Goal: Task Accomplishment & Management: Use online tool/utility

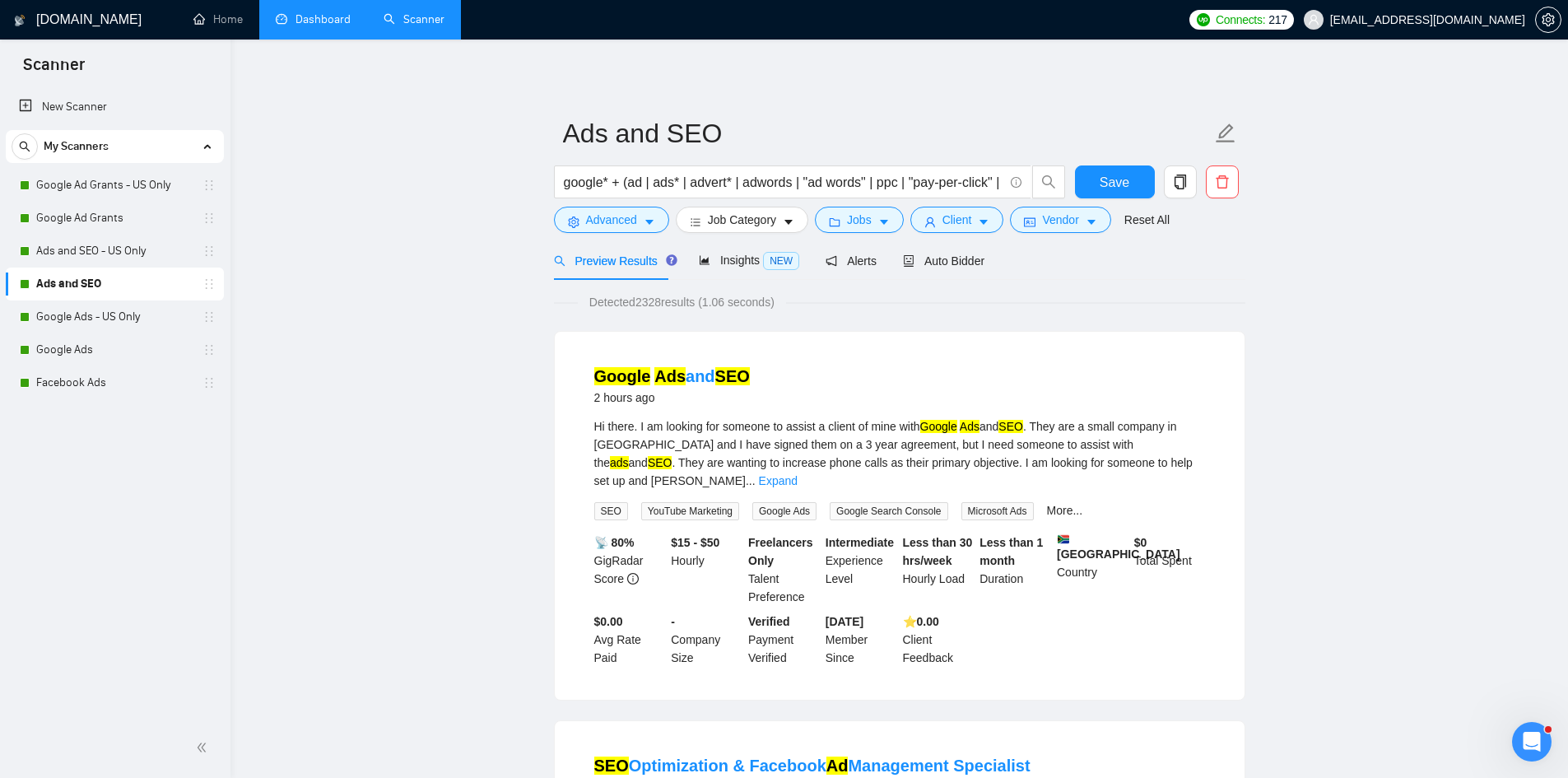
click at [318, 20] on link "Dashboard" at bounding box center [313, 19] width 75 height 14
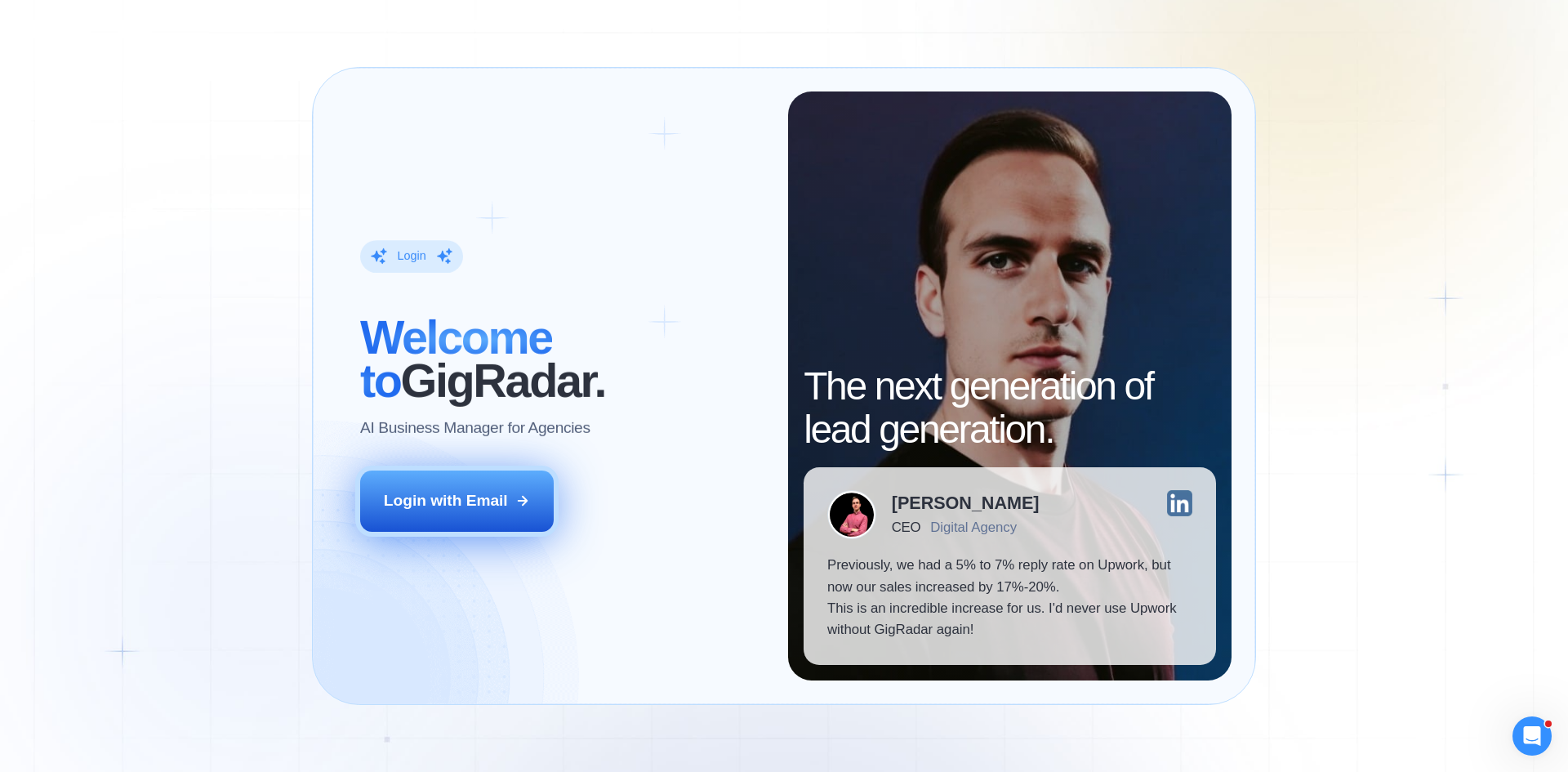
click at [484, 494] on div "Login with Email" at bounding box center [446, 500] width 125 height 21
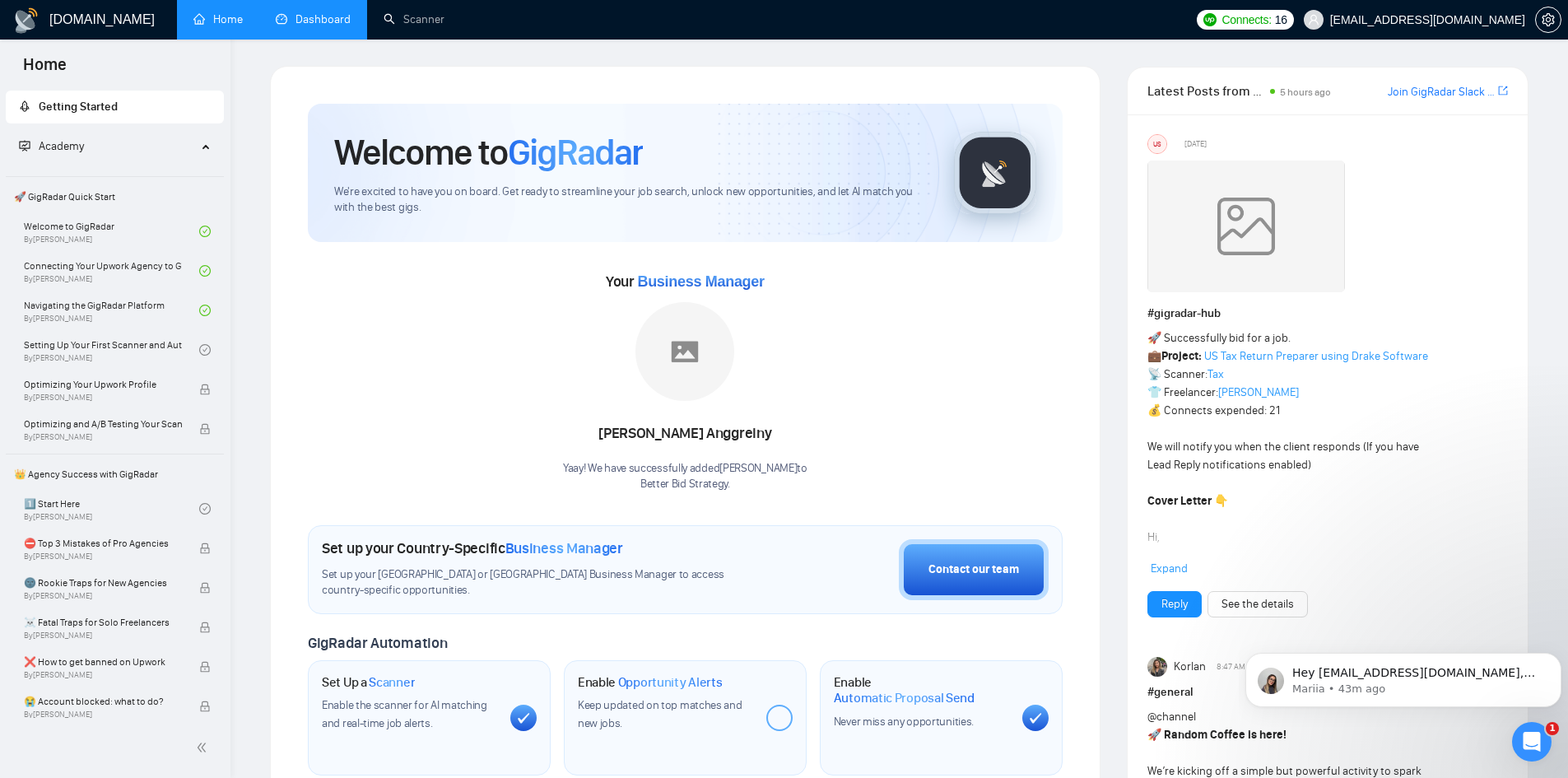
click at [307, 23] on link "Dashboard" at bounding box center [313, 19] width 75 height 14
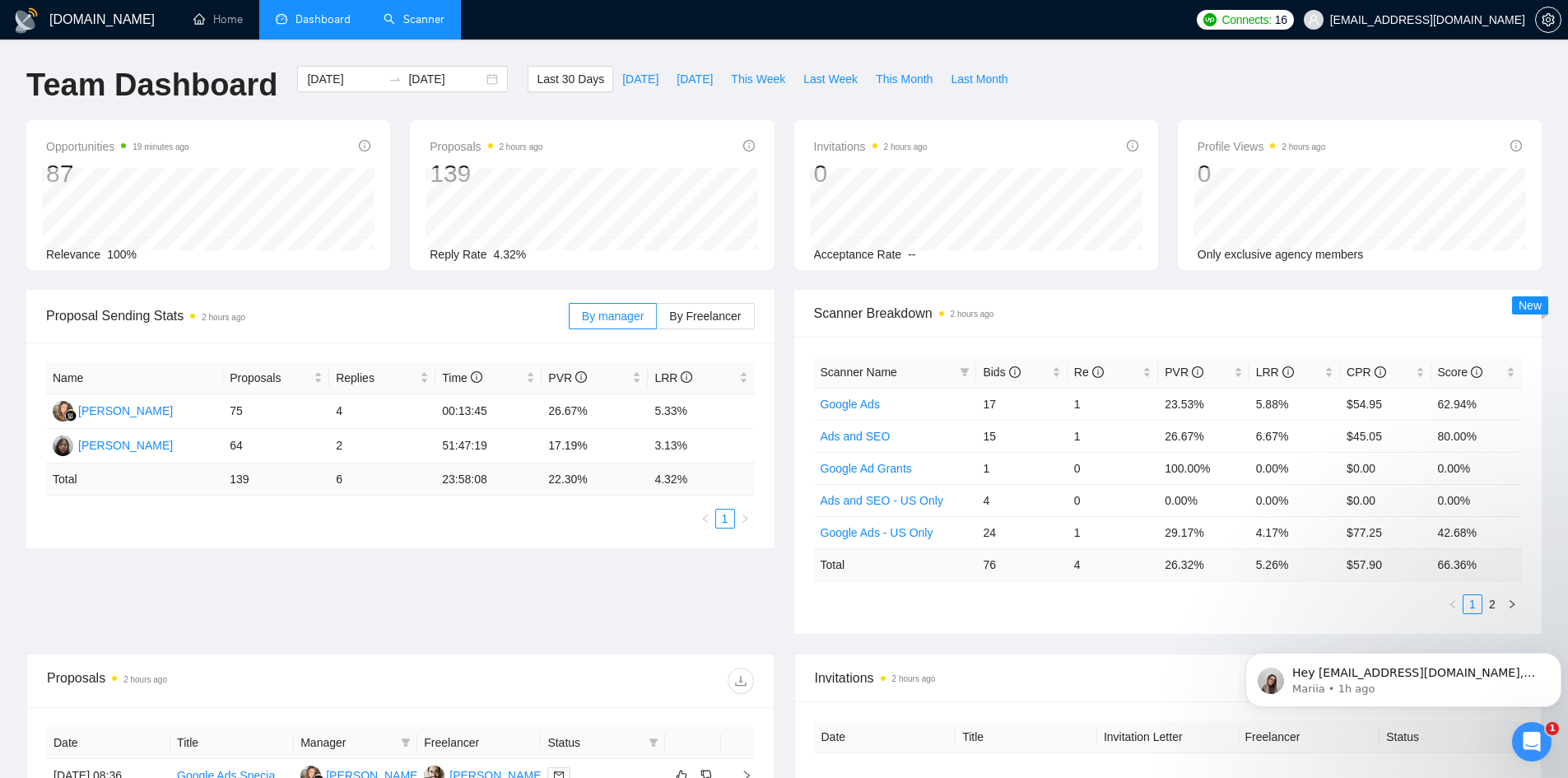
click at [387, 13] on link "Scanner" at bounding box center [414, 19] width 61 height 14
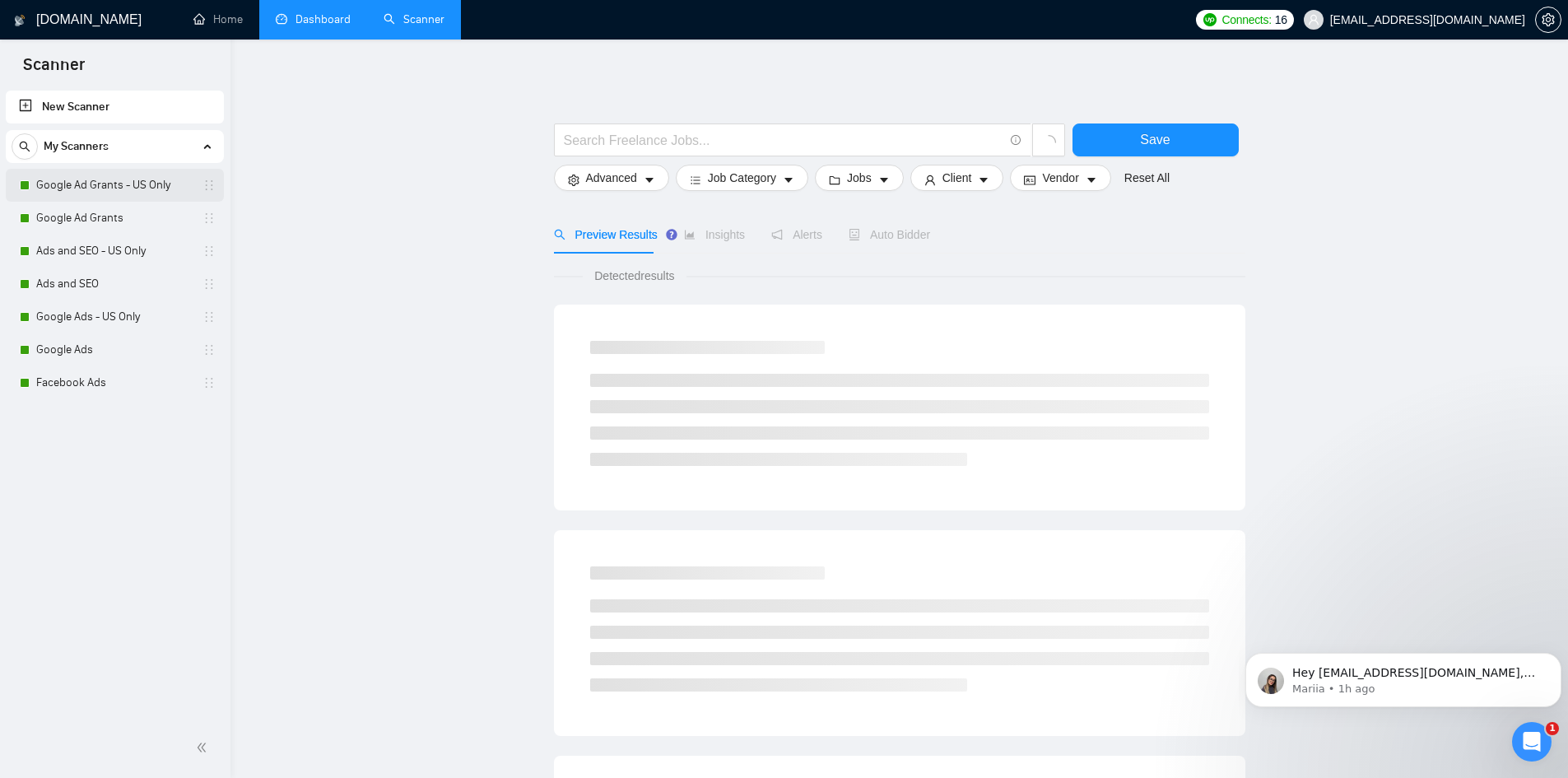
click at [124, 192] on link "Google Ad Grants - US Only" at bounding box center [114, 185] width 156 height 33
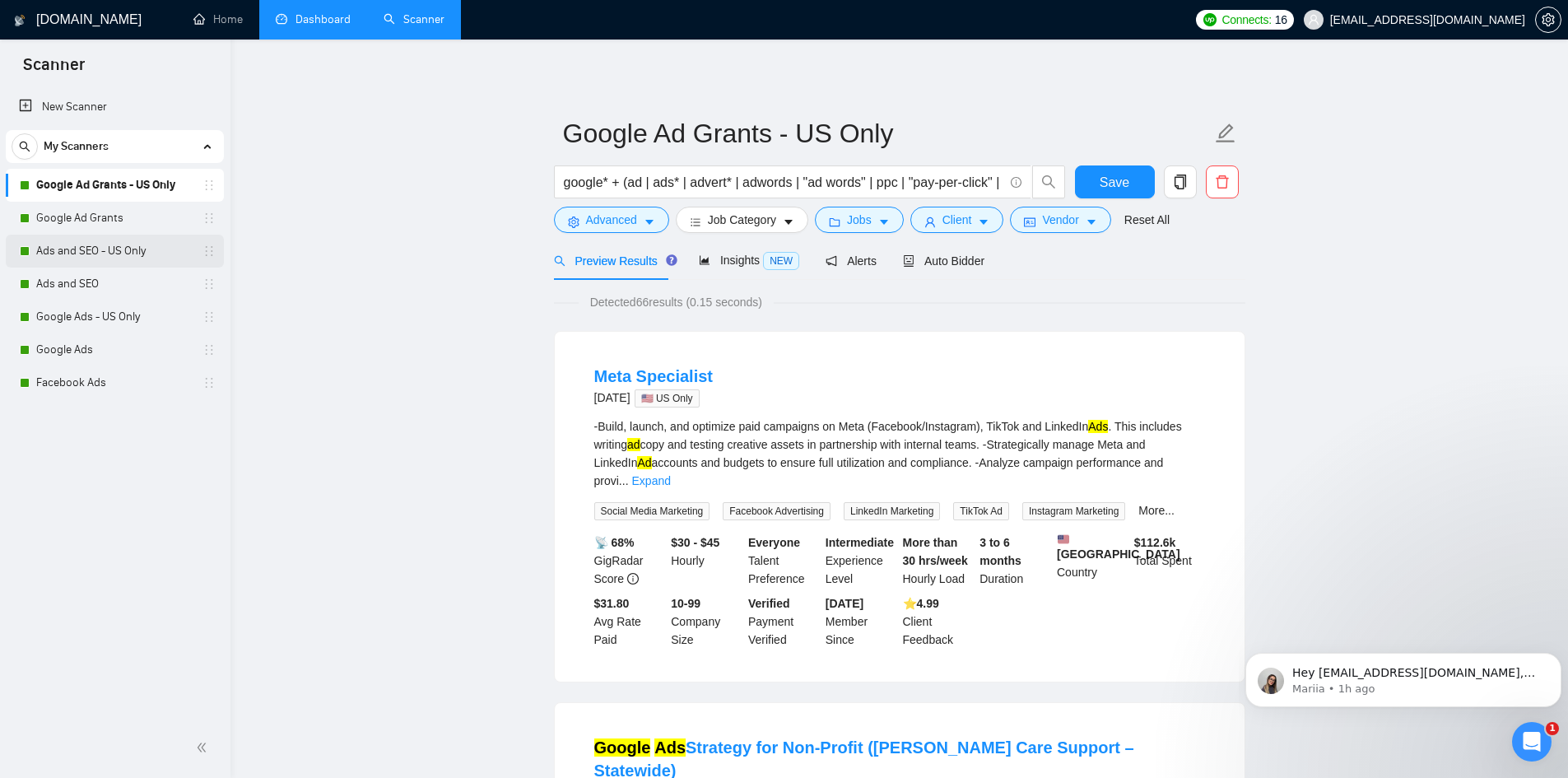
click at [120, 259] on link "Ads and SEO - US Only" at bounding box center [114, 251] width 156 height 33
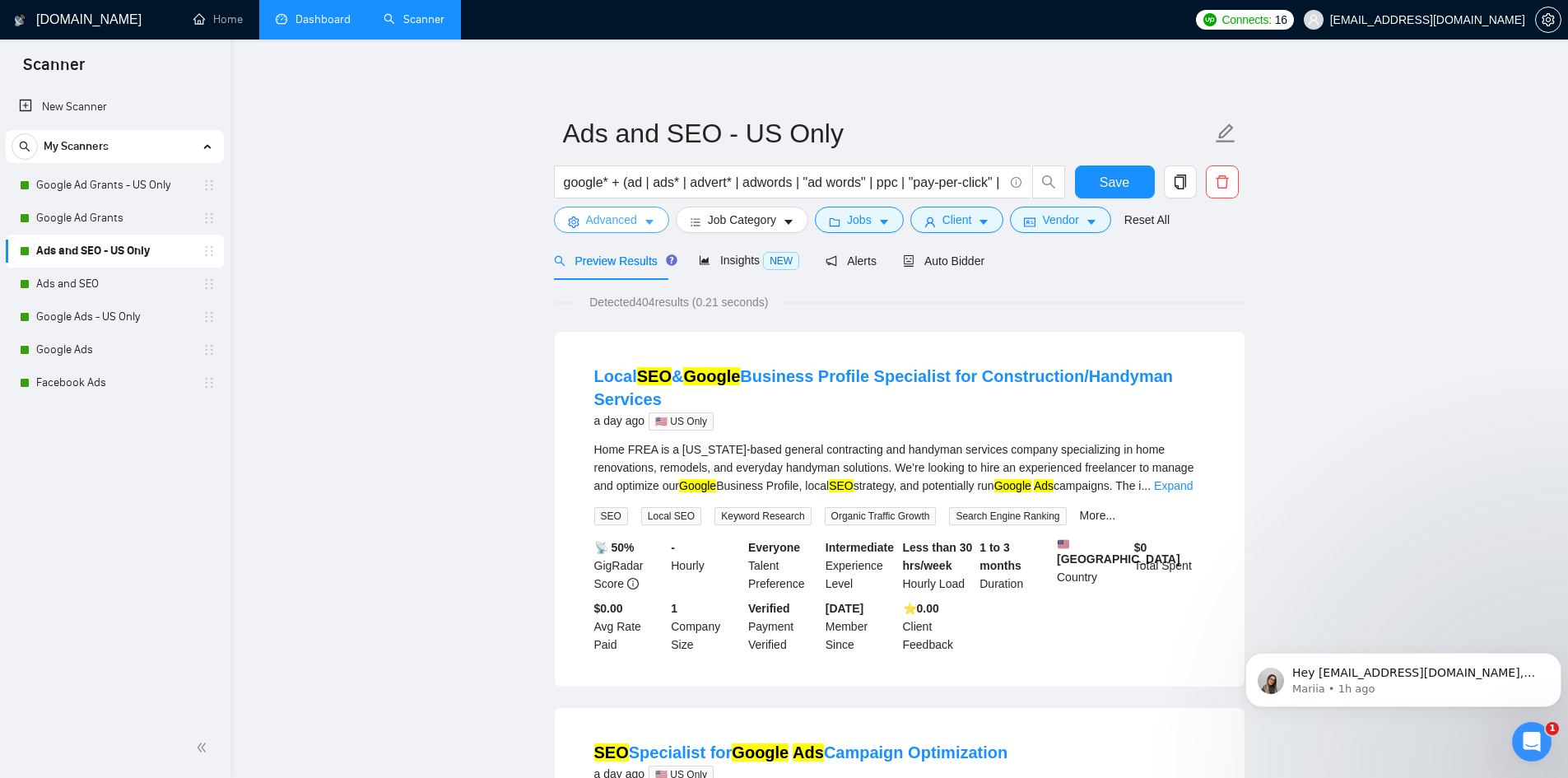
click at [611, 222] on span "Advanced" at bounding box center [611, 219] width 51 height 18
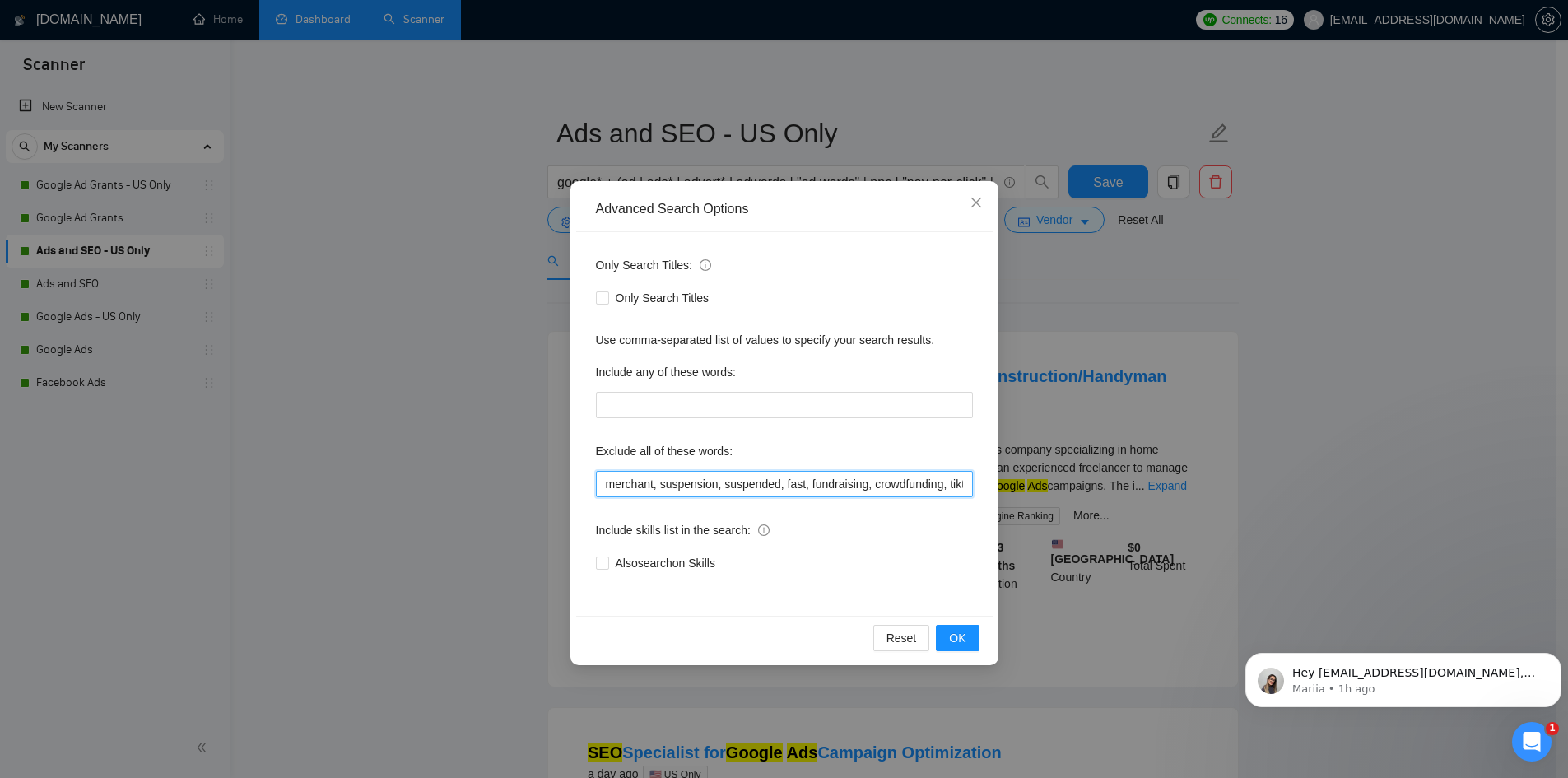
click at [703, 475] on input "merchant, suspension, suspended, fast, fundraising, crowdfunding, tiktok, tik, …" at bounding box center [784, 483] width 377 height 26
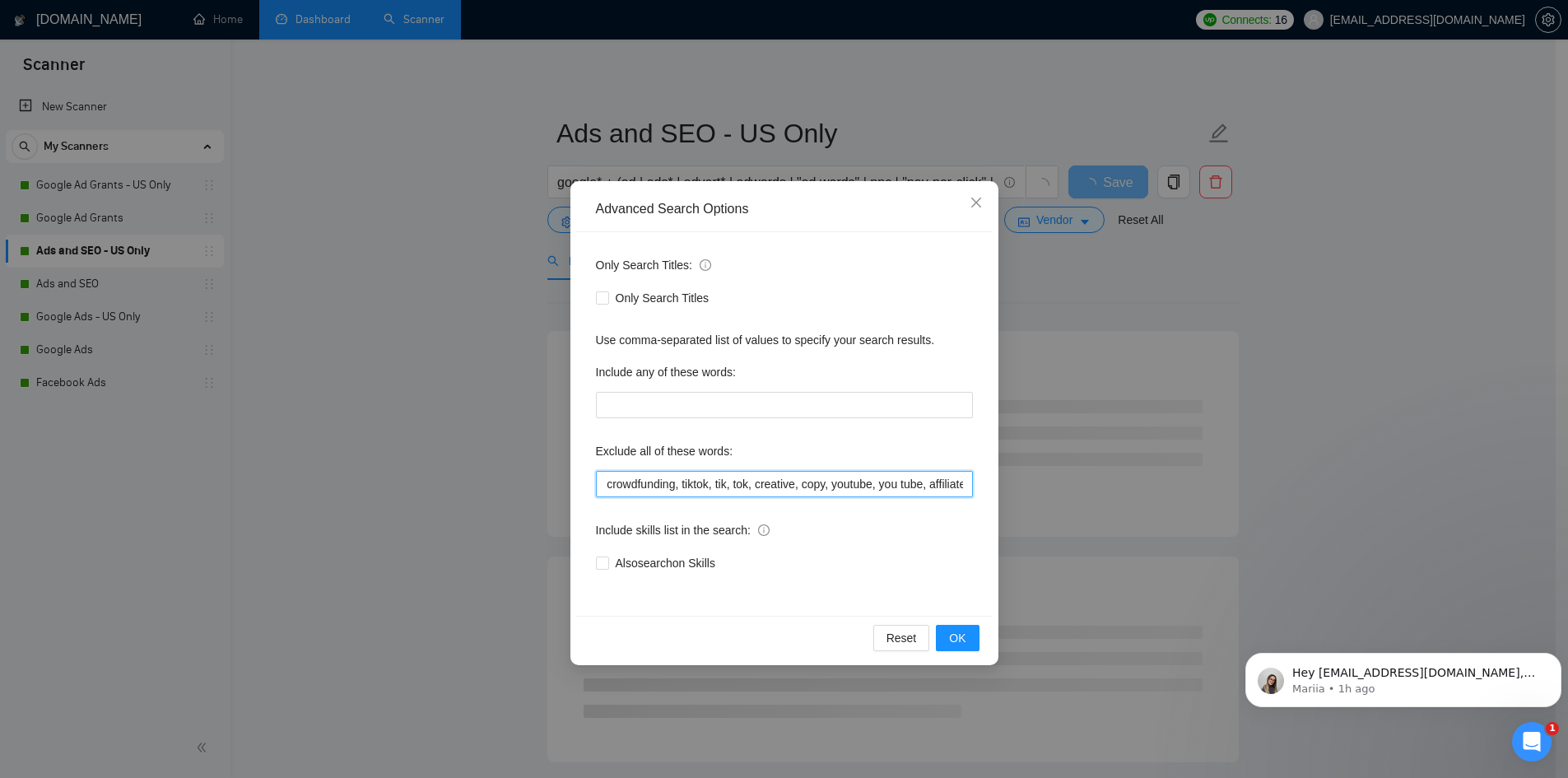
click at [949, 492] on input "merchant, suspension, suspended, fast, fundraising, crowdfunding, tiktok, tik, …" at bounding box center [784, 483] width 377 height 26
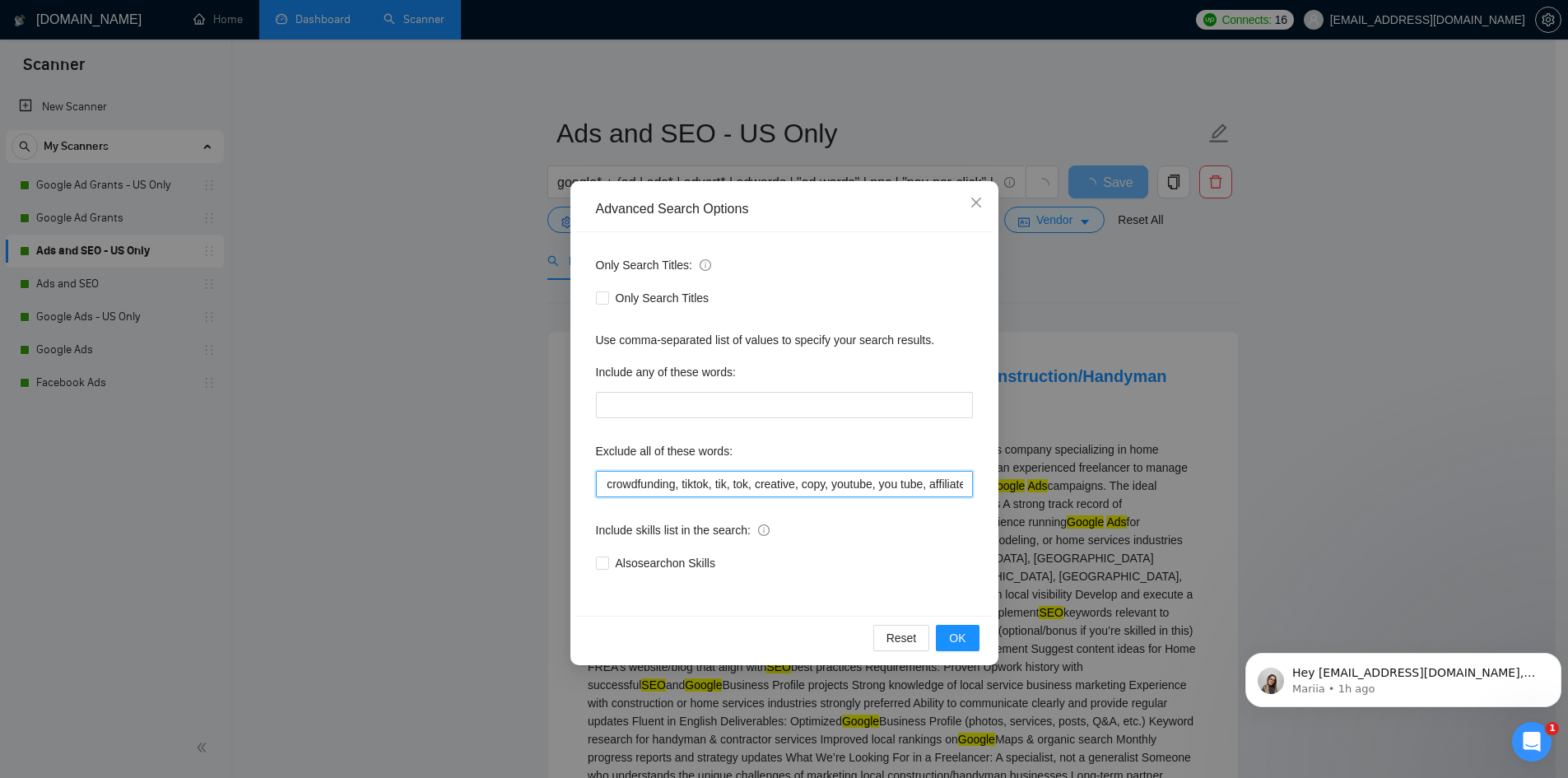
click at [949, 492] on input "merchant, suspension, suspended, fast, fundraising, crowdfunding, tiktok, tik, …" at bounding box center [784, 483] width 377 height 26
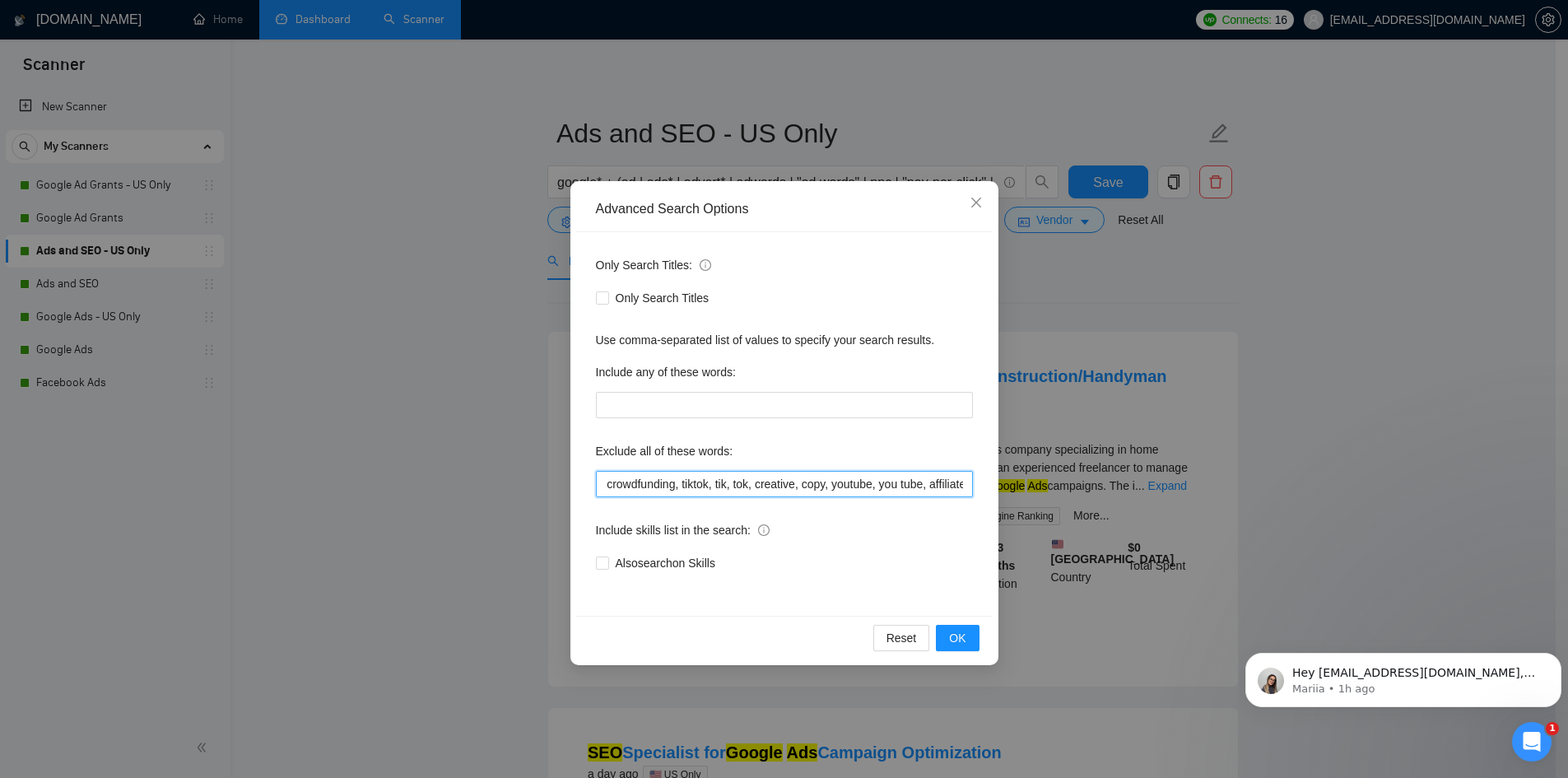
type input "merchant, suspension, suspended, fast, fundraising, crowdfunding, tiktok, tik, …"
click at [914, 480] on input "merchant, suspension, suspended, fast, fundraising, crowdfunding, tiktok, tik, …" at bounding box center [784, 483] width 377 height 26
click at [963, 633] on span "OK" at bounding box center [957, 637] width 16 height 18
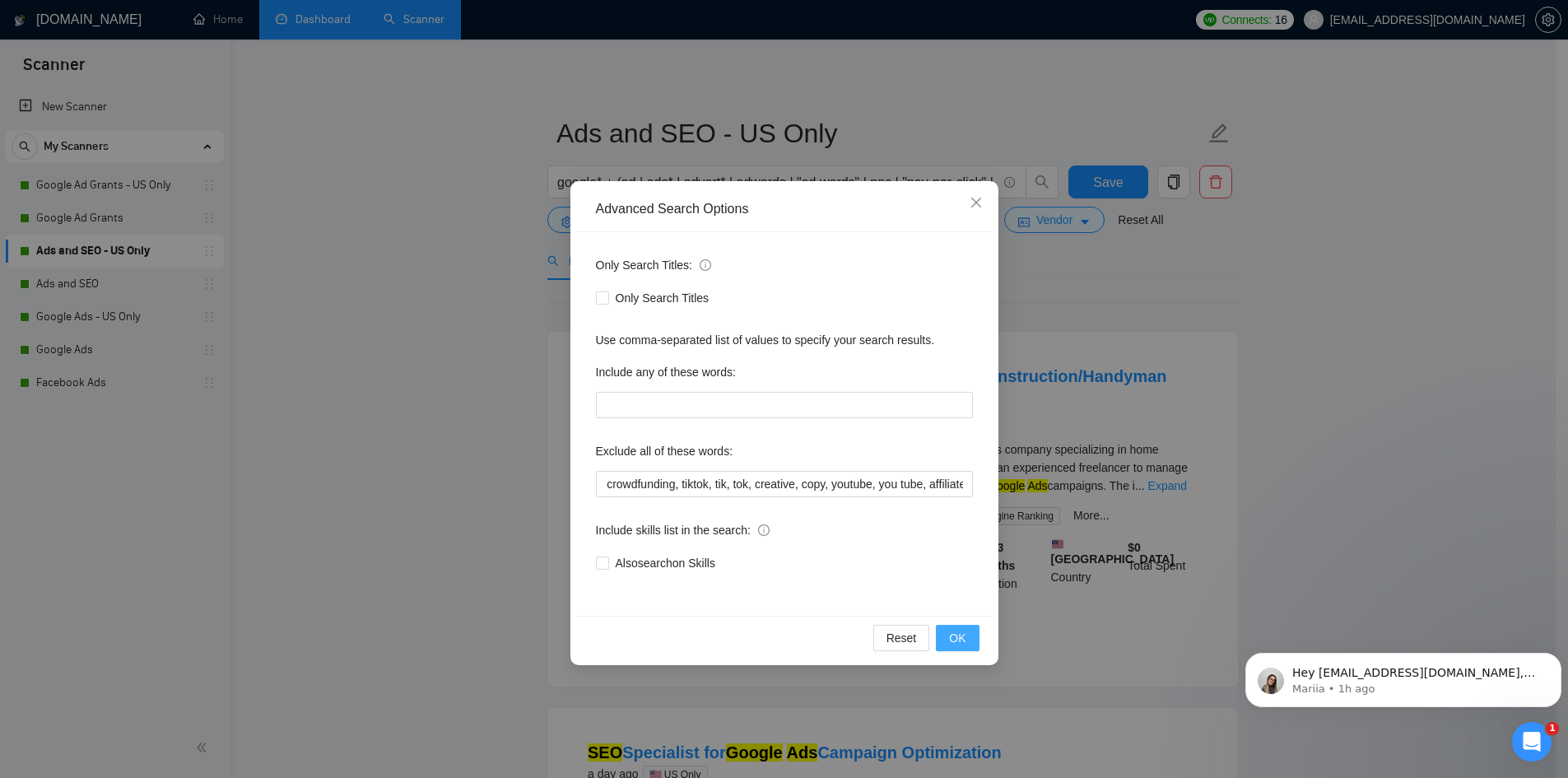
scroll to position [0, 0]
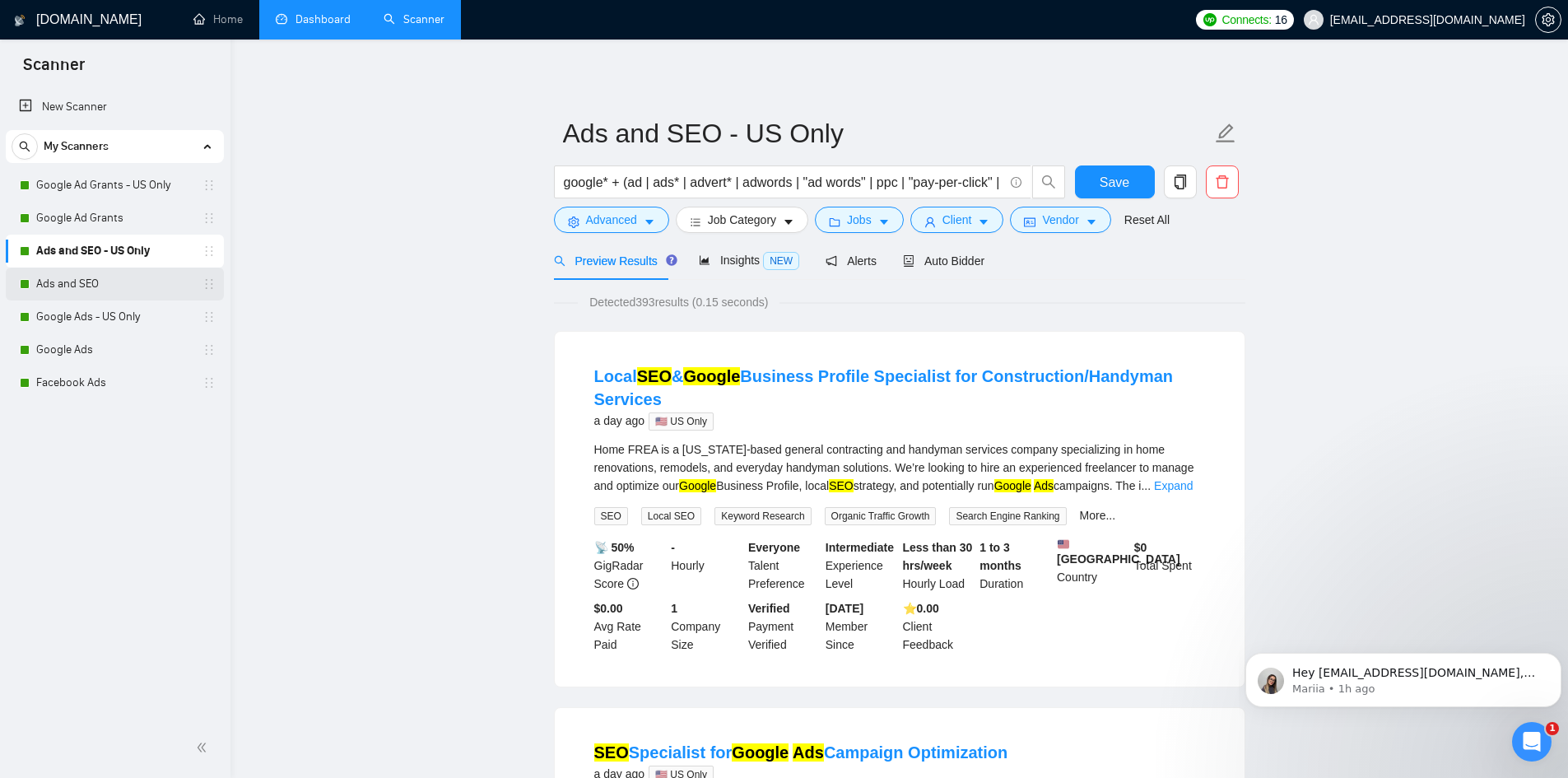
click at [100, 283] on link "Ads and SEO" at bounding box center [114, 284] width 156 height 33
click at [1123, 176] on span "Save" at bounding box center [1114, 182] width 30 height 20
click at [111, 294] on link "Ads and SEO" at bounding box center [114, 284] width 156 height 33
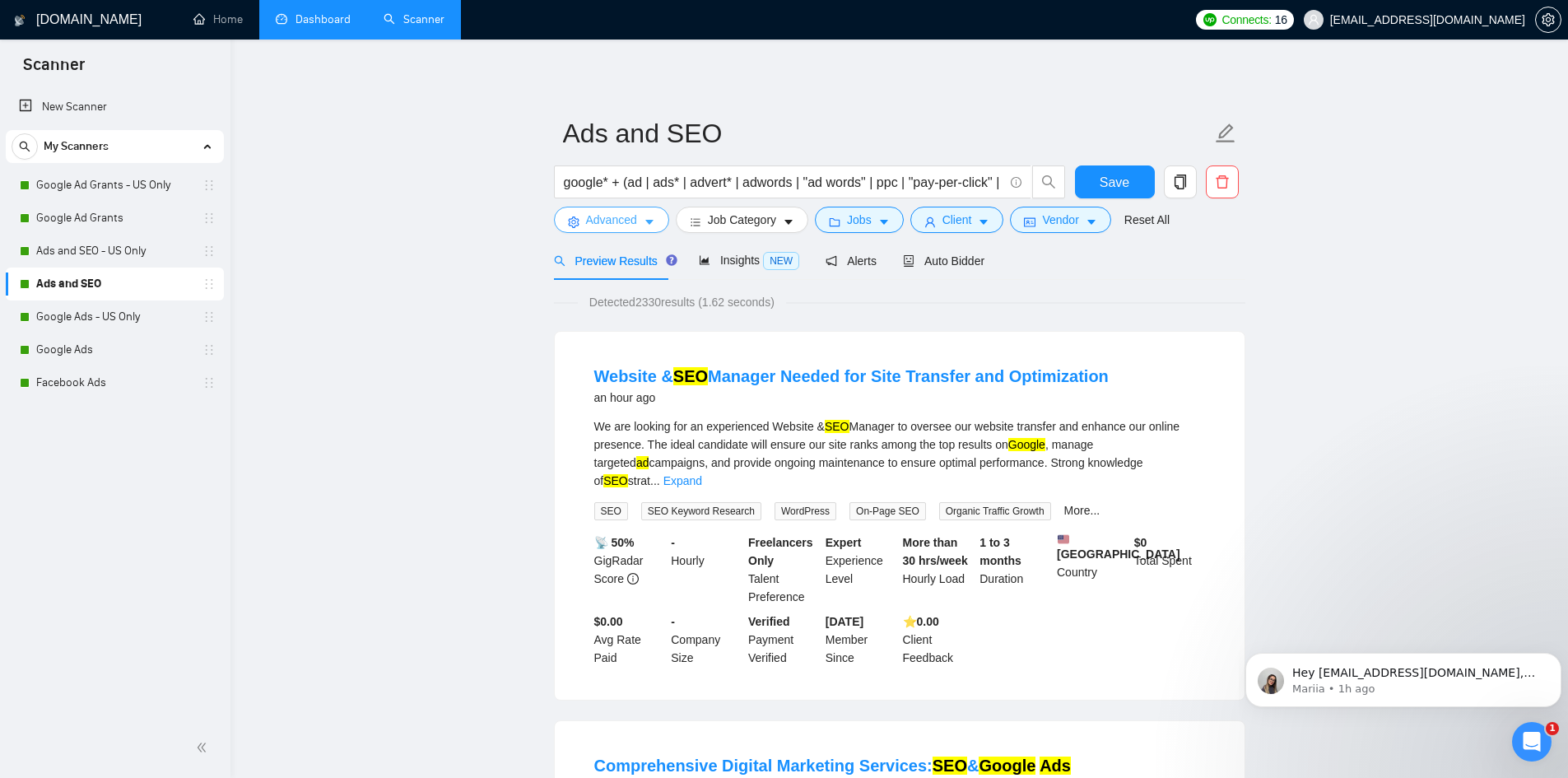
click at [599, 228] on span "Advanced" at bounding box center [611, 219] width 51 height 18
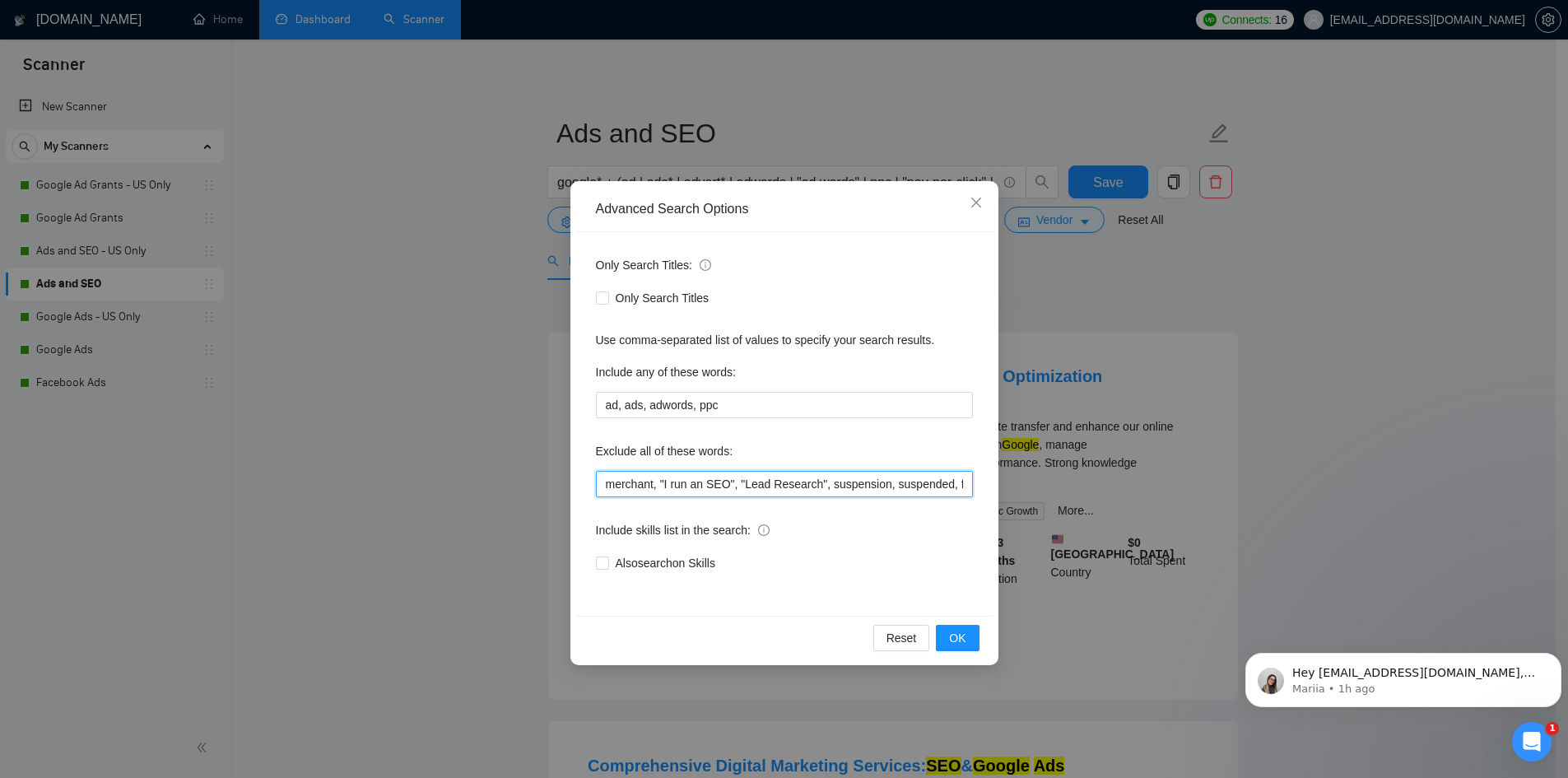
click at [848, 473] on input "merchant, "I run an SEO", "Lead Research", suspension, suspended, fast, fundrai…" at bounding box center [784, 483] width 377 height 26
paste input "affiliate"
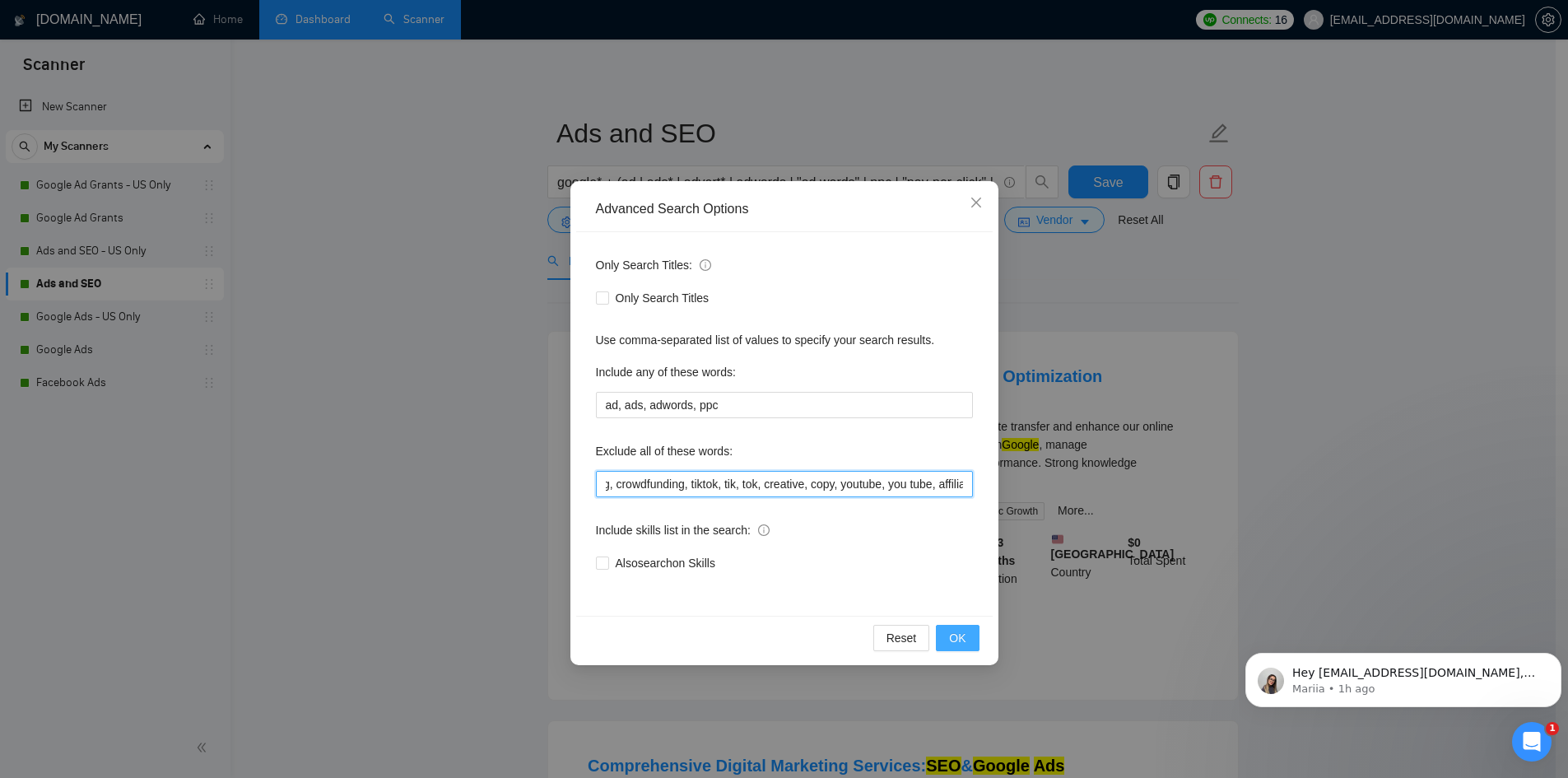
type input "merchant, "I run an SEO", "Lead Research", suspension, suspended, fast, fundrai…"
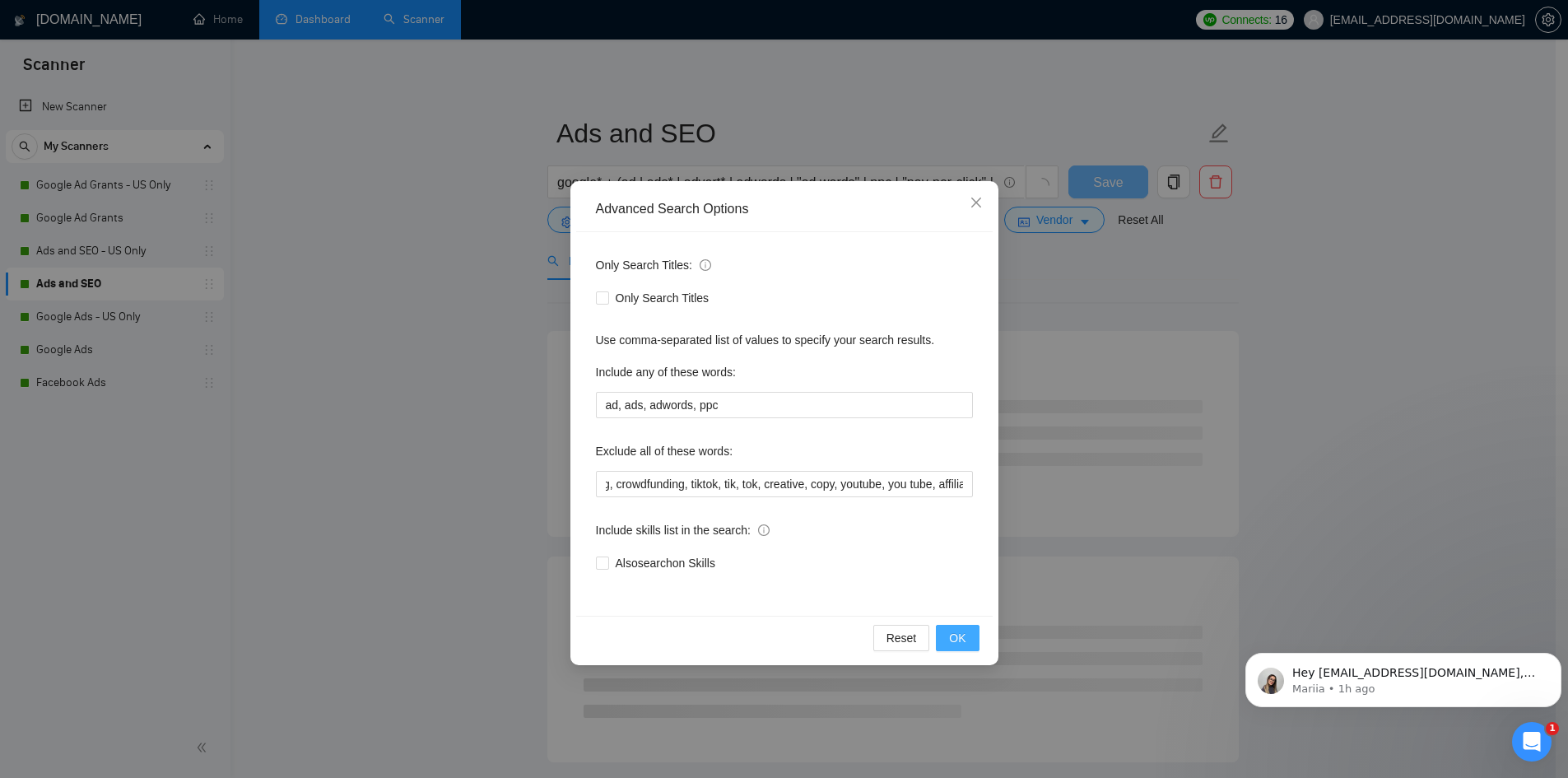
click at [958, 628] on button "OK" at bounding box center [957, 637] width 43 height 26
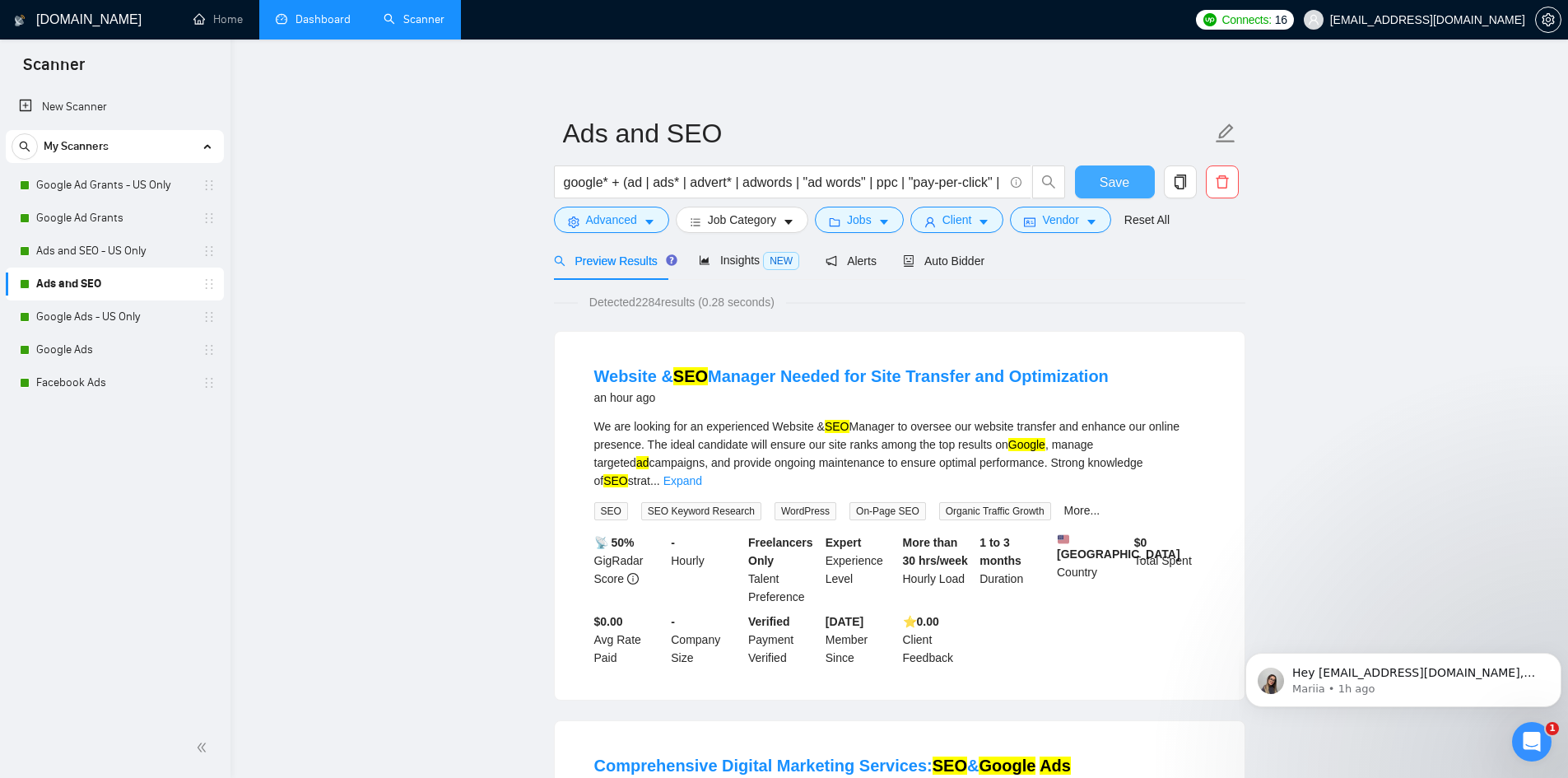
click at [1125, 179] on span "Save" at bounding box center [1114, 182] width 30 height 20
click at [614, 216] on span "Advanced" at bounding box center [611, 219] width 51 height 18
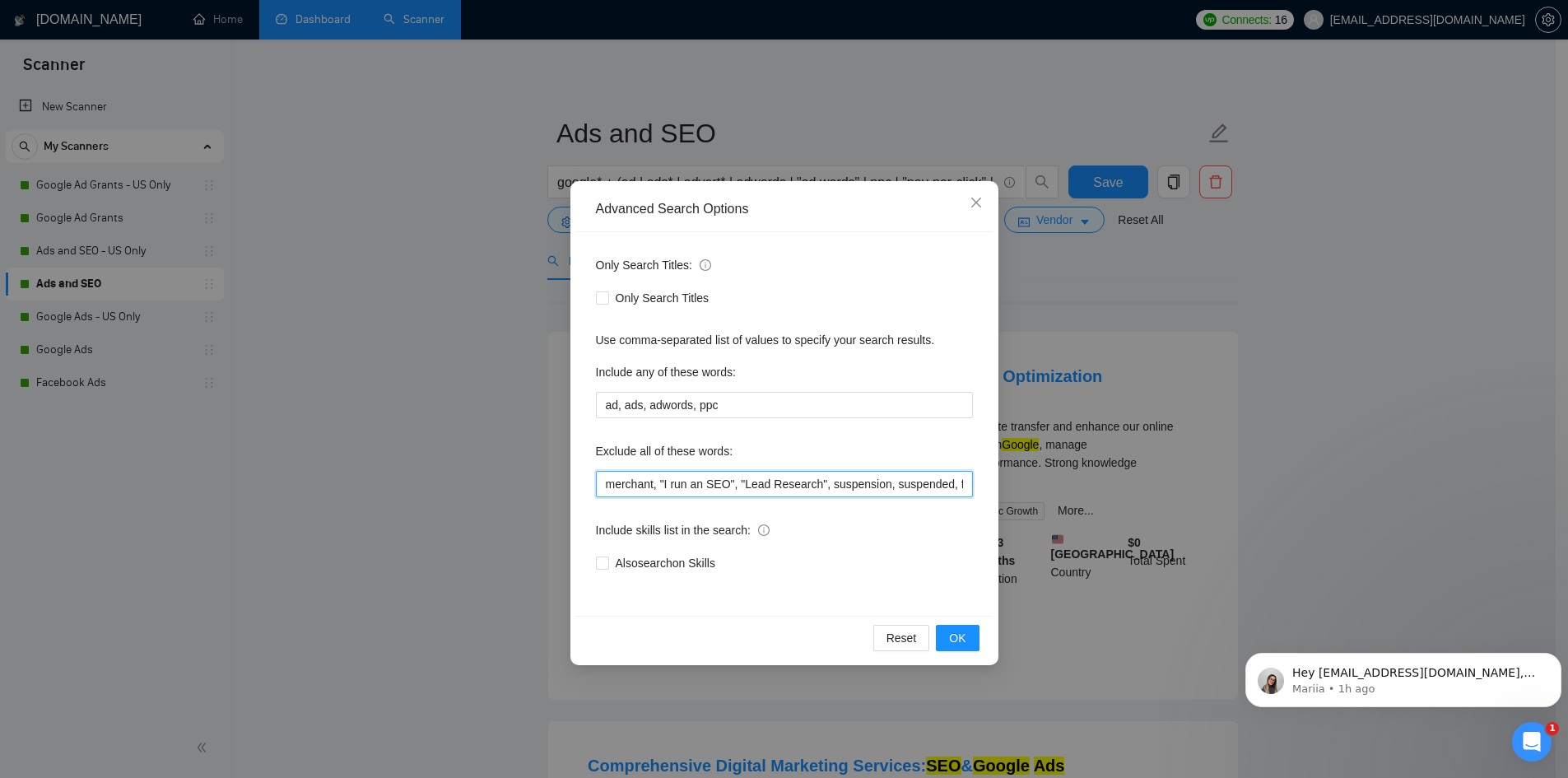
click at [748, 487] on input "merchant, "I run an SEO", "Lead Research", suspension, suspended, fast, fundrai…" at bounding box center [784, 483] width 377 height 26
click at [480, 527] on div "Advanced Search Options Only Search Titles: Only Search Titles Use comma-separa…" at bounding box center [784, 389] width 1568 height 778
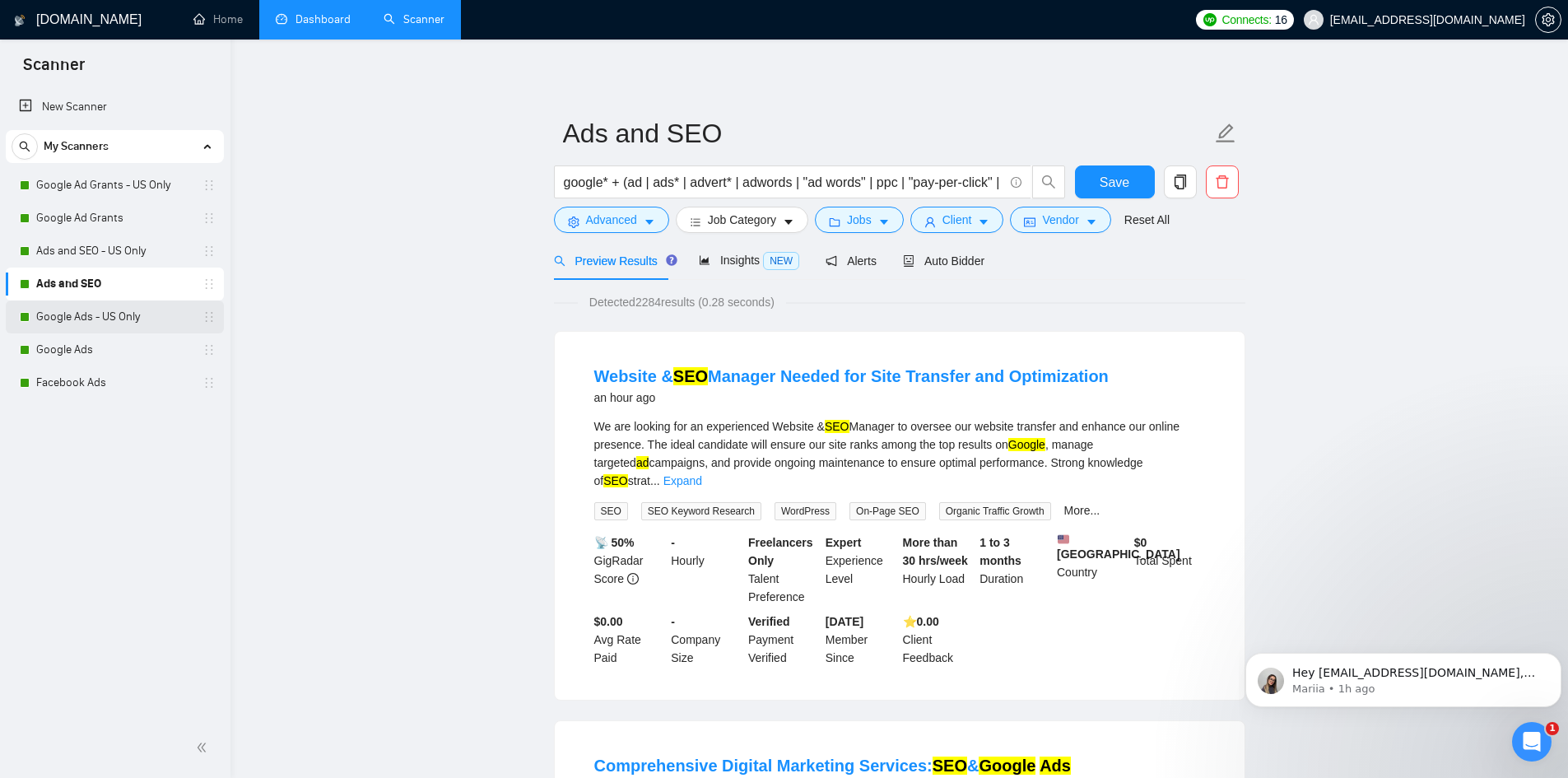
click at [144, 321] on link "Google Ads - US Only" at bounding box center [114, 316] width 156 height 33
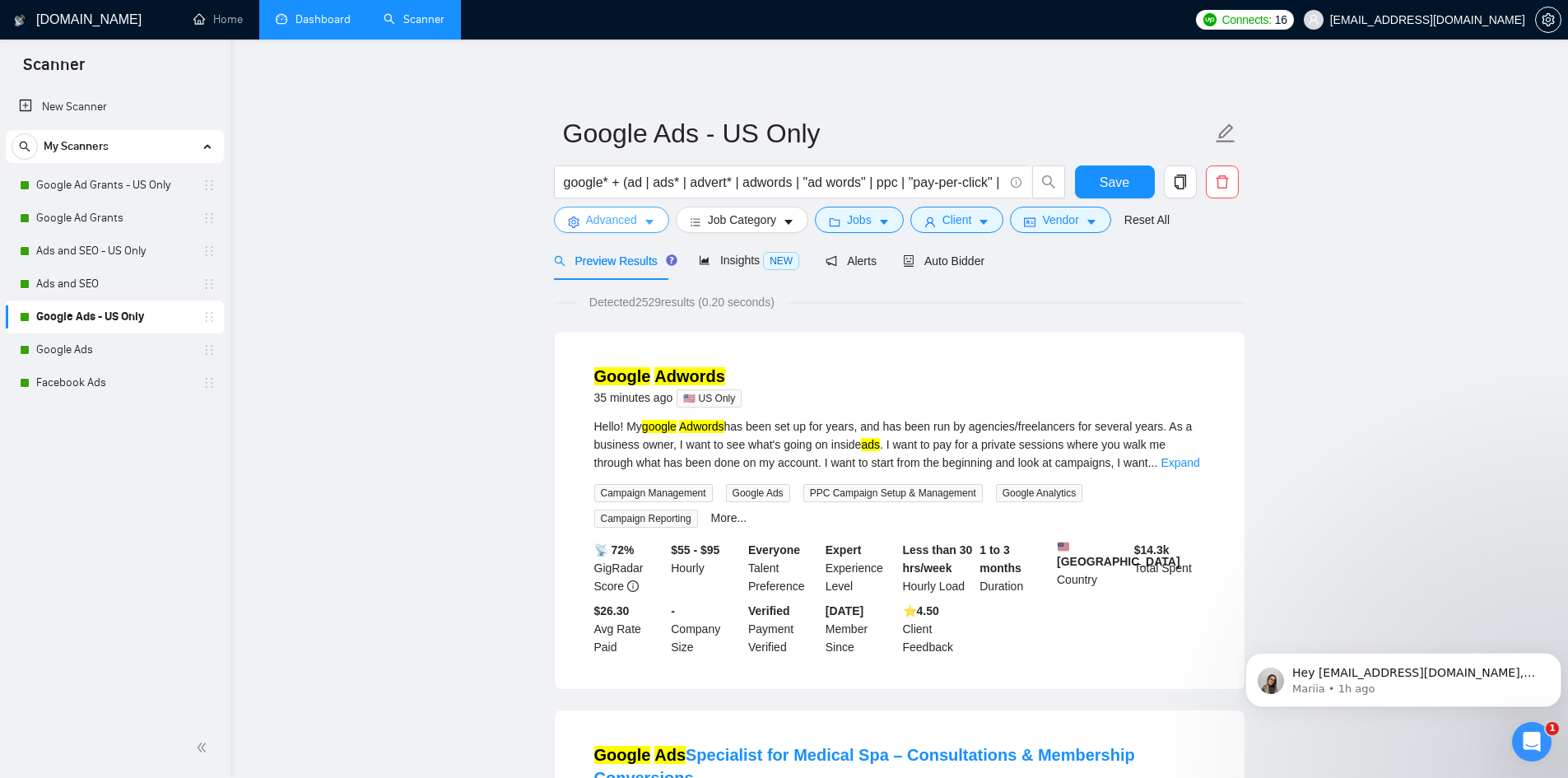
click at [634, 211] on span "Advanced" at bounding box center [611, 219] width 51 height 18
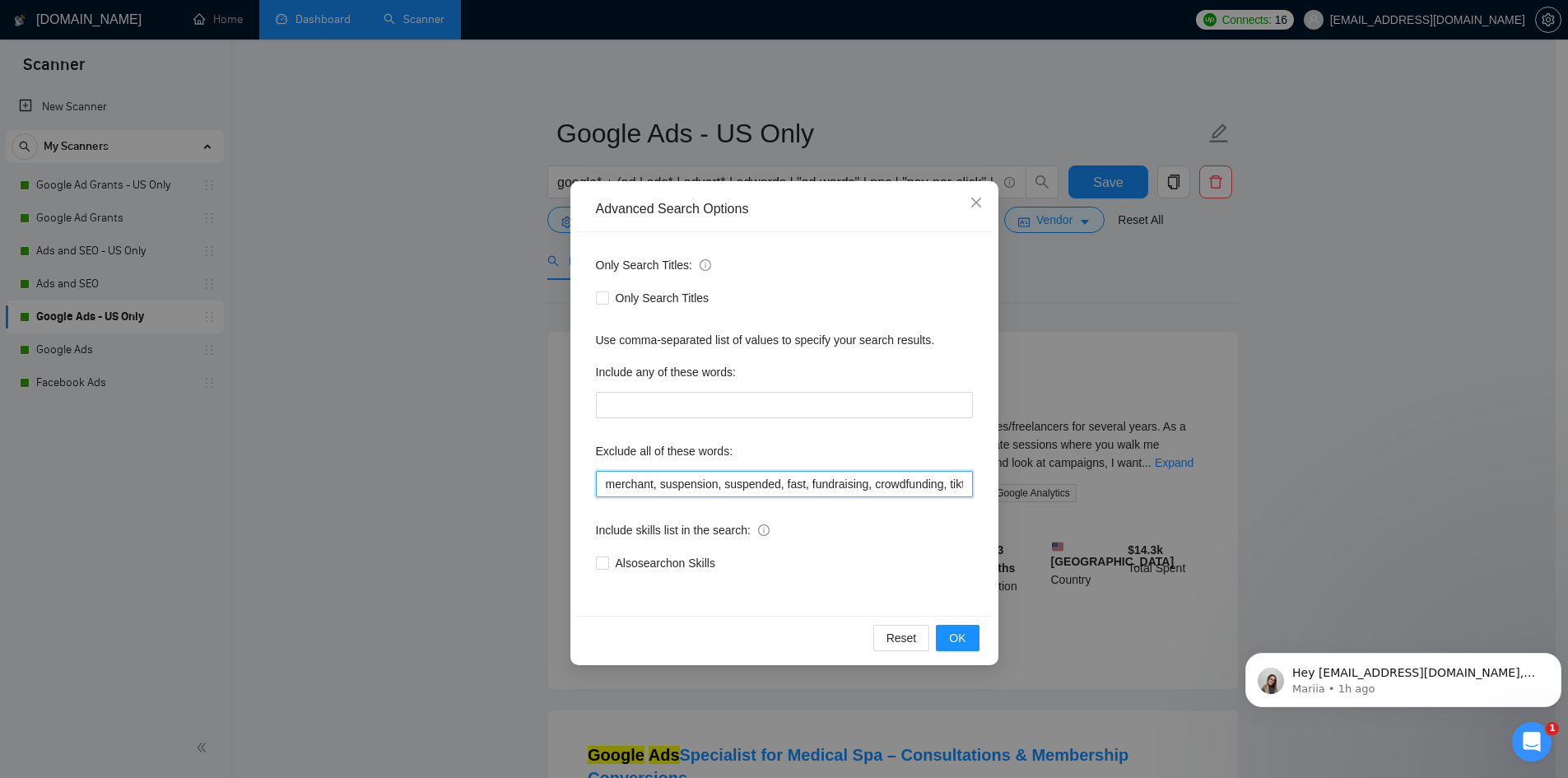
click at [797, 487] on input "merchant, suspension, suspended, fast, fundraising, crowdfunding, tiktok, tik, …" at bounding box center [784, 483] width 377 height 26
paste input "affiliate"
type input "merchant, suspension, suspended, fast, fundraising, crowdfunding, tiktok, tik, …"
click at [968, 636] on button "OK" at bounding box center [957, 637] width 43 height 26
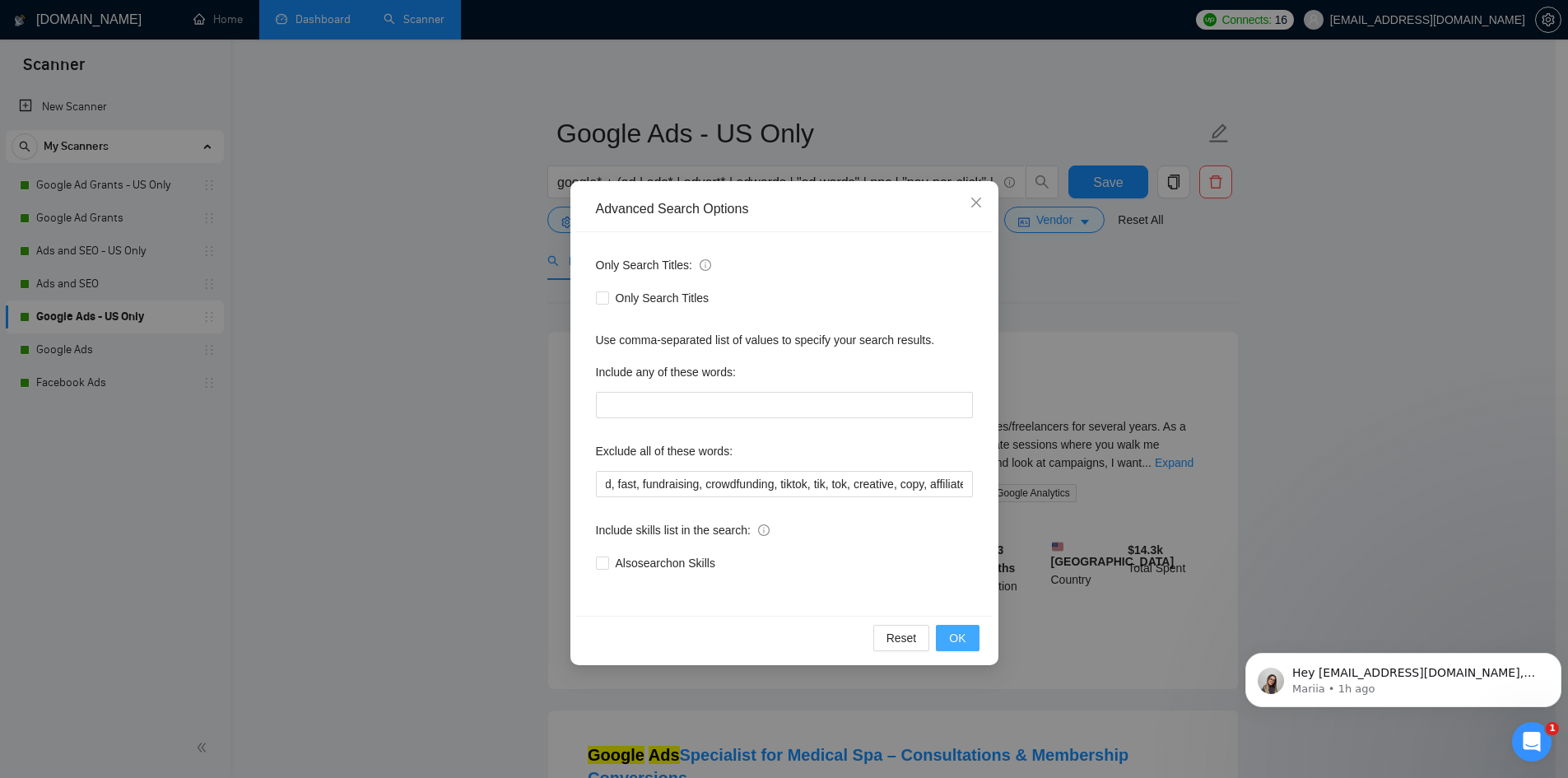
scroll to position [0, 0]
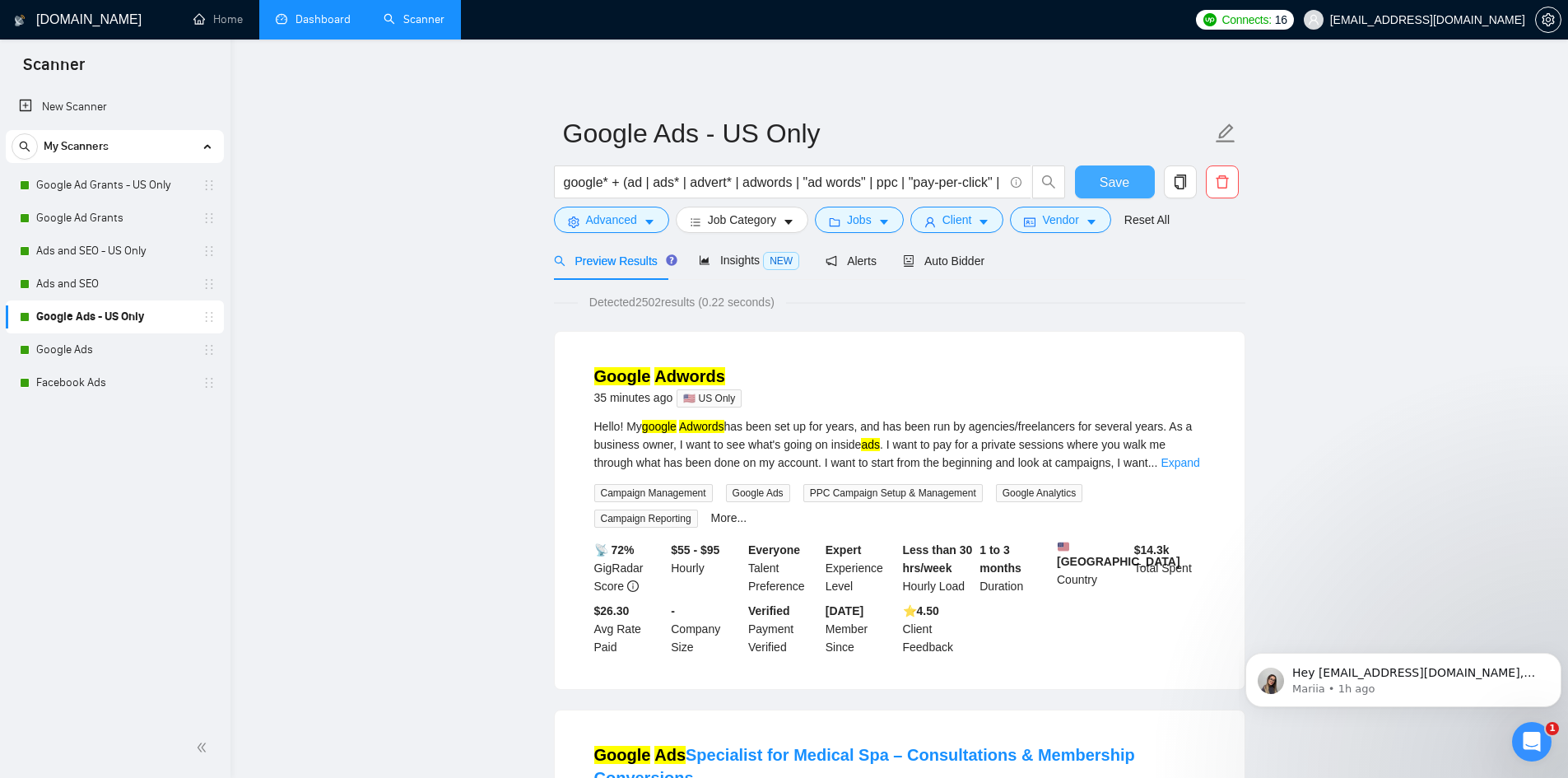
click at [1112, 181] on span "Save" at bounding box center [1114, 182] width 30 height 20
drag, startPoint x: 1117, startPoint y: 168, endPoint x: 1079, endPoint y: 207, distance: 54.5
click at [1117, 168] on button "Save" at bounding box center [1115, 182] width 80 height 33
click at [98, 353] on link "Google Ads" at bounding box center [114, 350] width 156 height 33
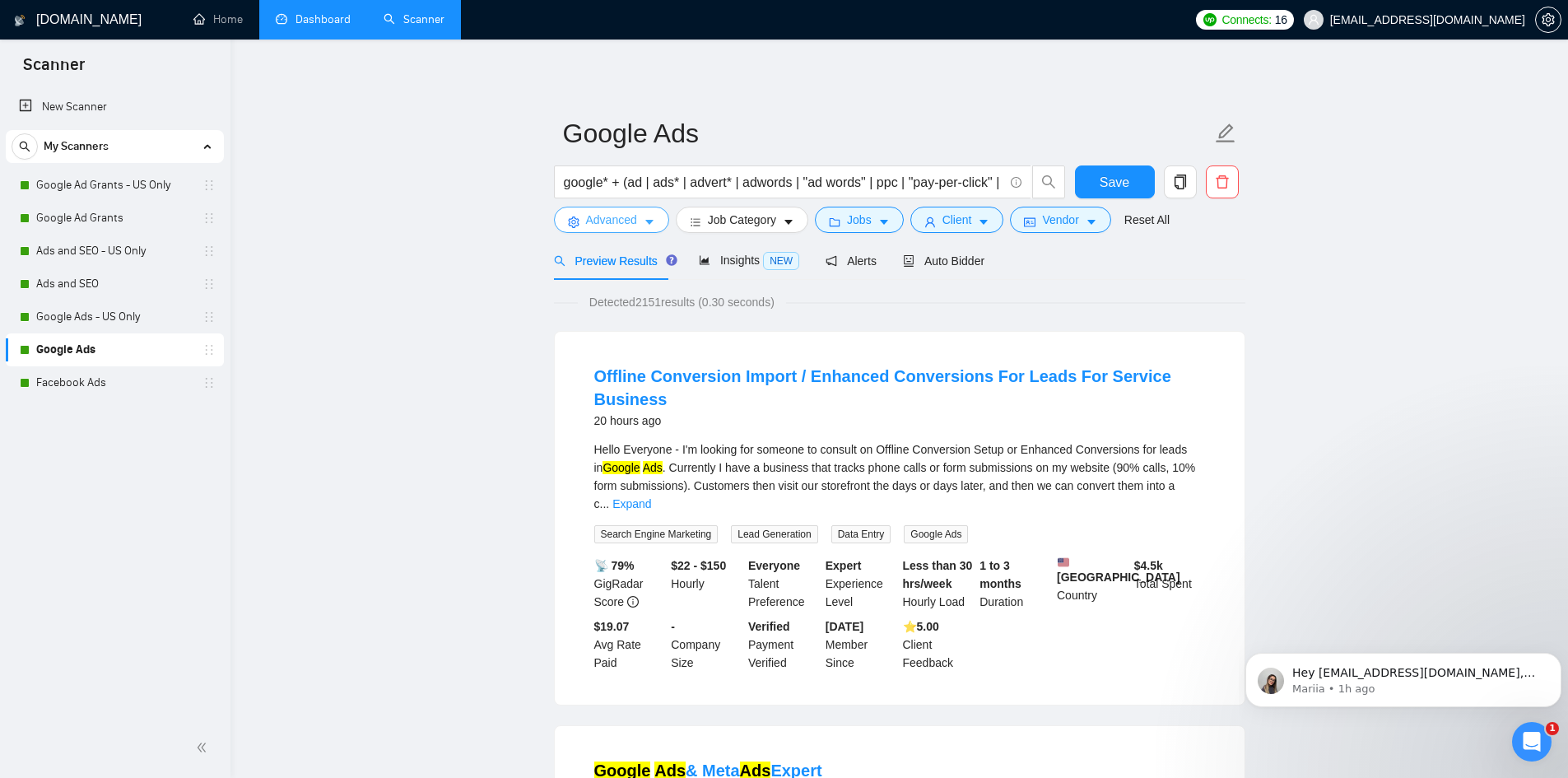
click at [611, 218] on span "Advanced" at bounding box center [611, 219] width 51 height 18
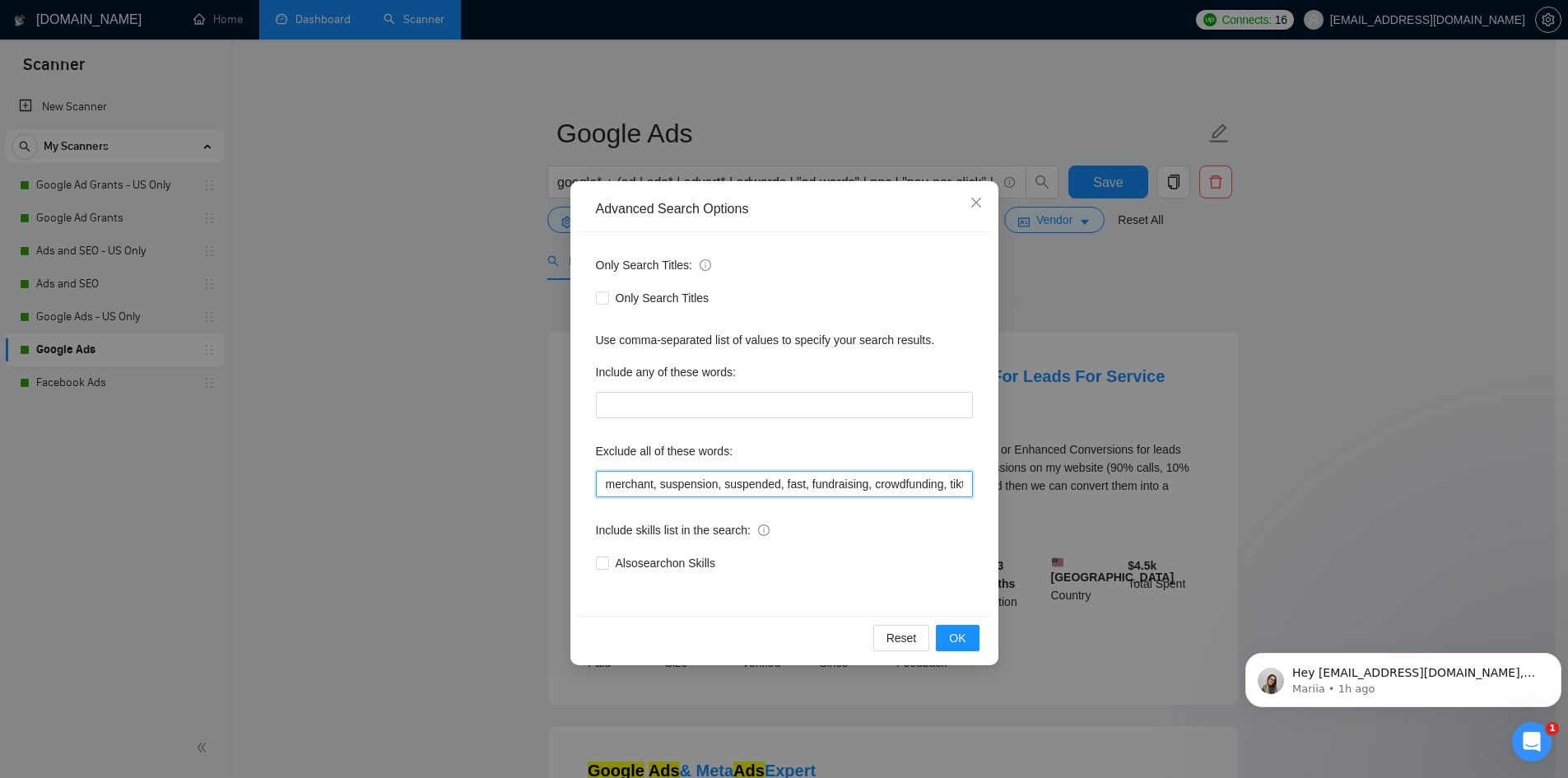
click at [814, 479] on input "merchant, suspension, suspended, fast, fundraising, crowdfunding, tiktok, tik, …" at bounding box center [784, 483] width 377 height 26
paste input "affiliate"
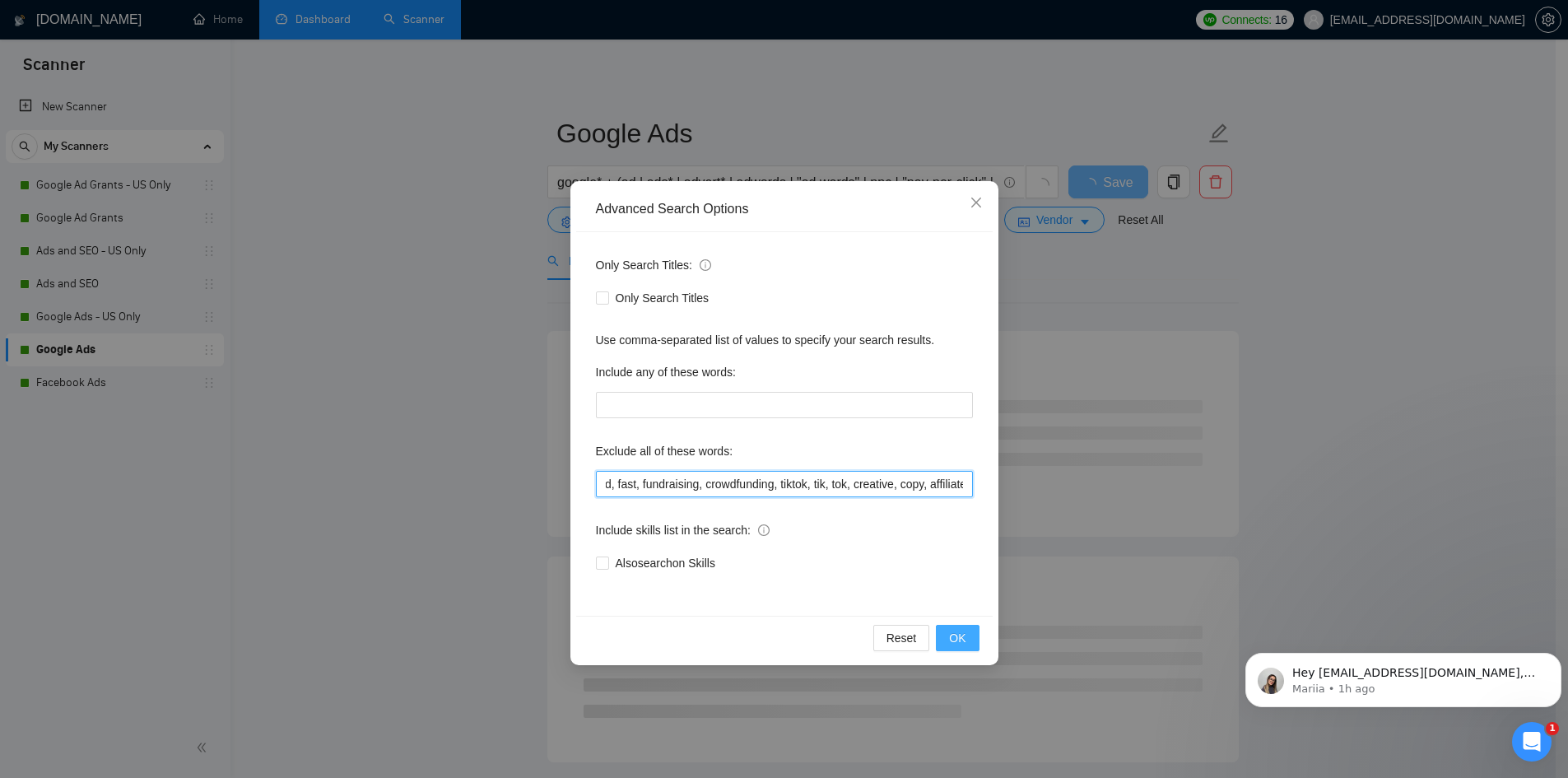
type input "merchant, suspension, suspended, fast, fundraising, crowdfunding, tiktok, tik, …"
click at [965, 627] on button "OK" at bounding box center [957, 637] width 43 height 26
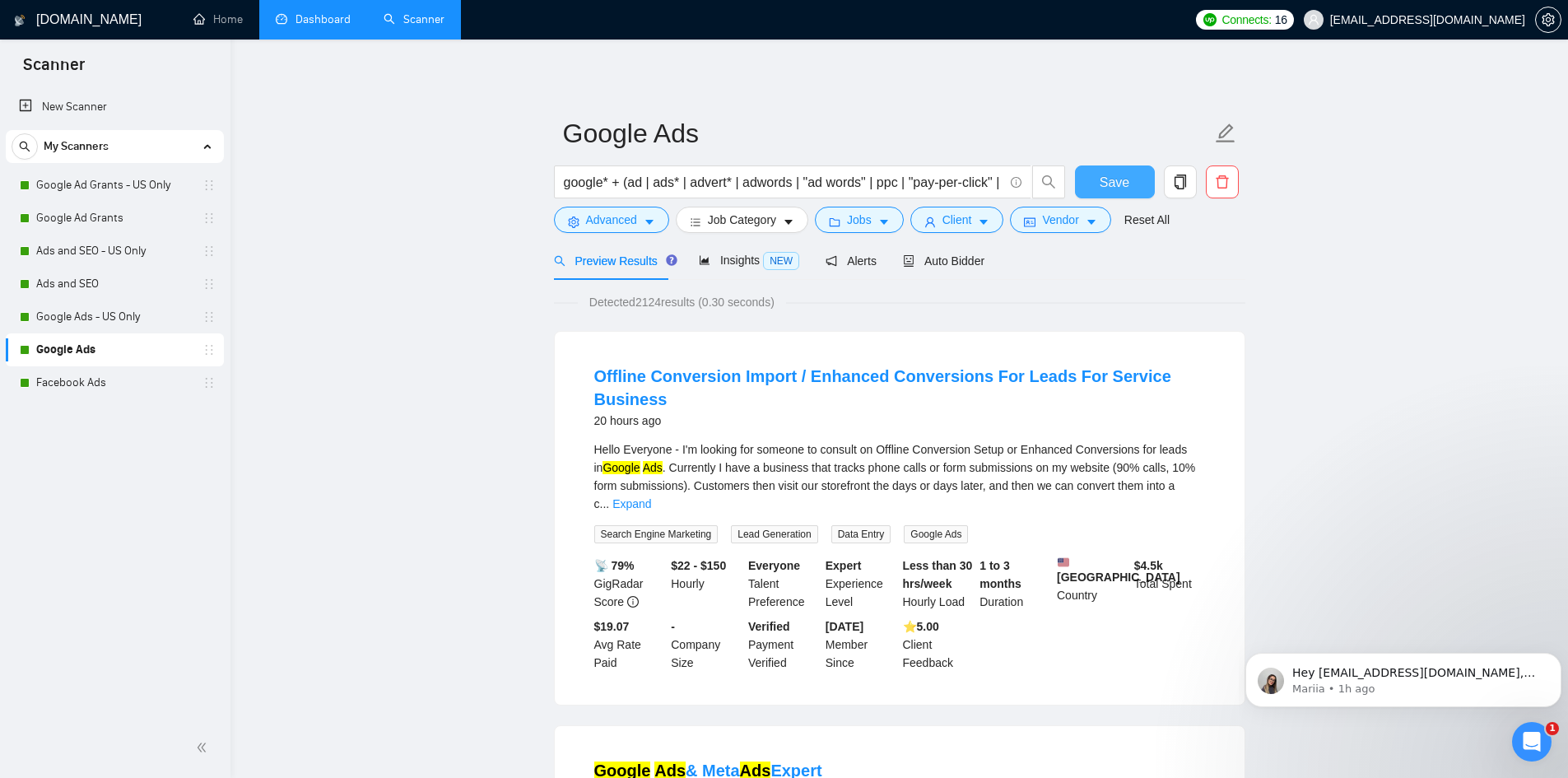
click at [1099, 169] on button "Save" at bounding box center [1115, 182] width 80 height 33
drag, startPoint x: 88, startPoint y: 394, endPoint x: 347, endPoint y: 470, distance: 269.9
click at [88, 394] on link "Facebook Ads" at bounding box center [114, 382] width 156 height 33
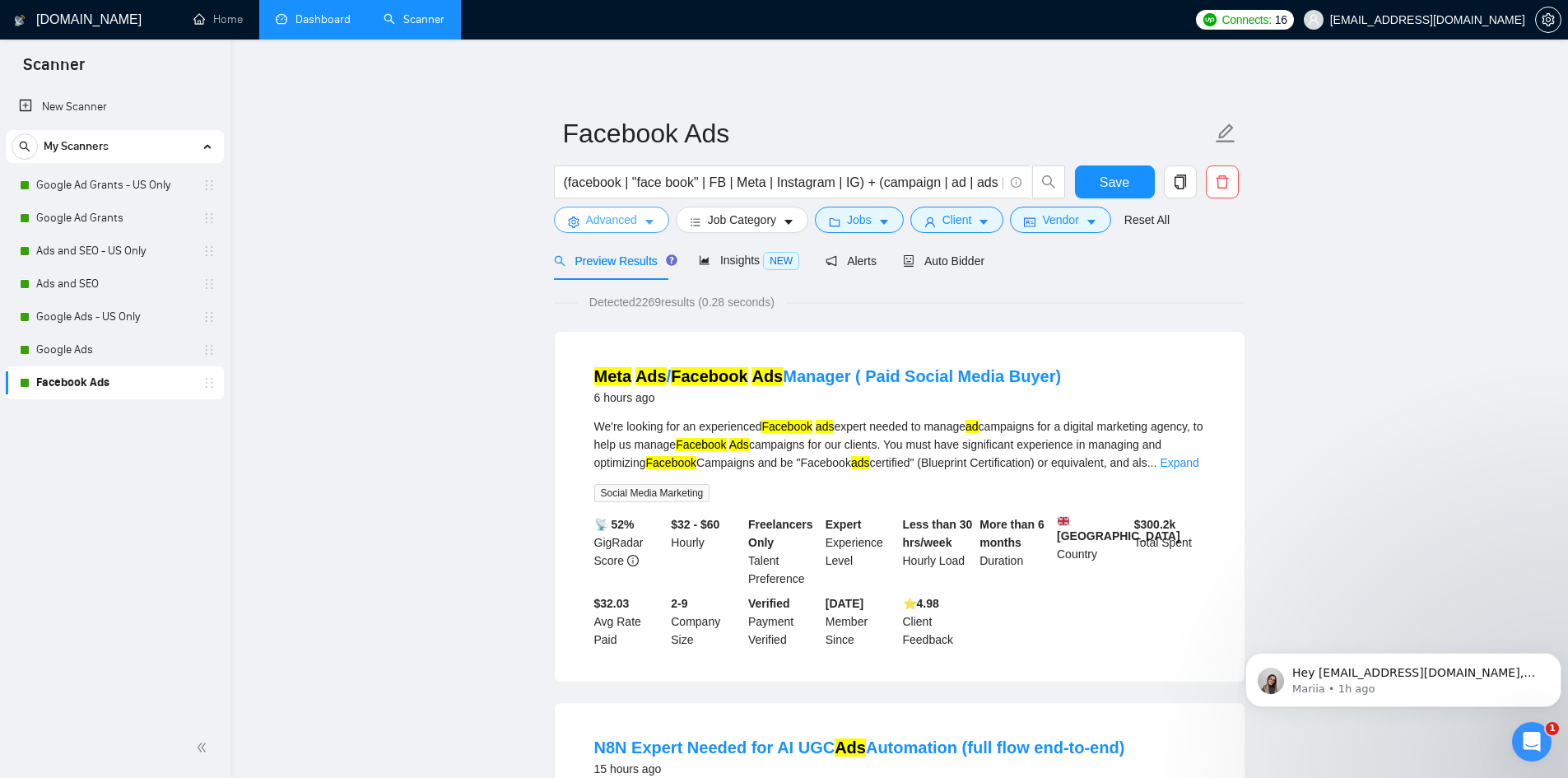
click at [617, 219] on span "Advanced" at bounding box center [611, 219] width 51 height 18
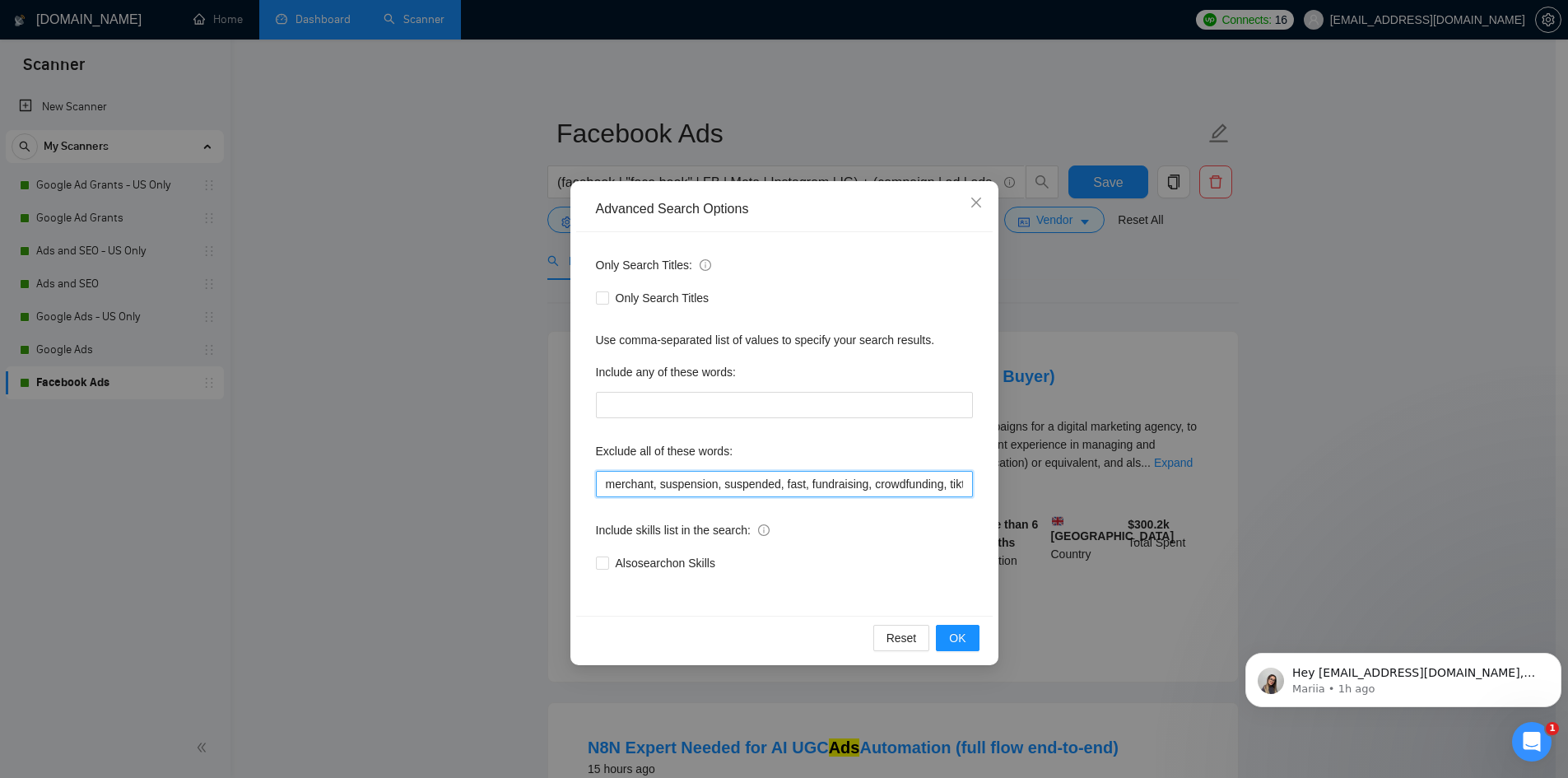
click at [784, 484] on input "merchant, suspension, suspended, fast, fundraising, crowdfunding, tiktok, tik, …" at bounding box center [784, 483] width 377 height 26
paste input "affiliate"
type input "merchant, suspension, suspended, fast, fundraising, crowdfunding, tiktok, tik, …"
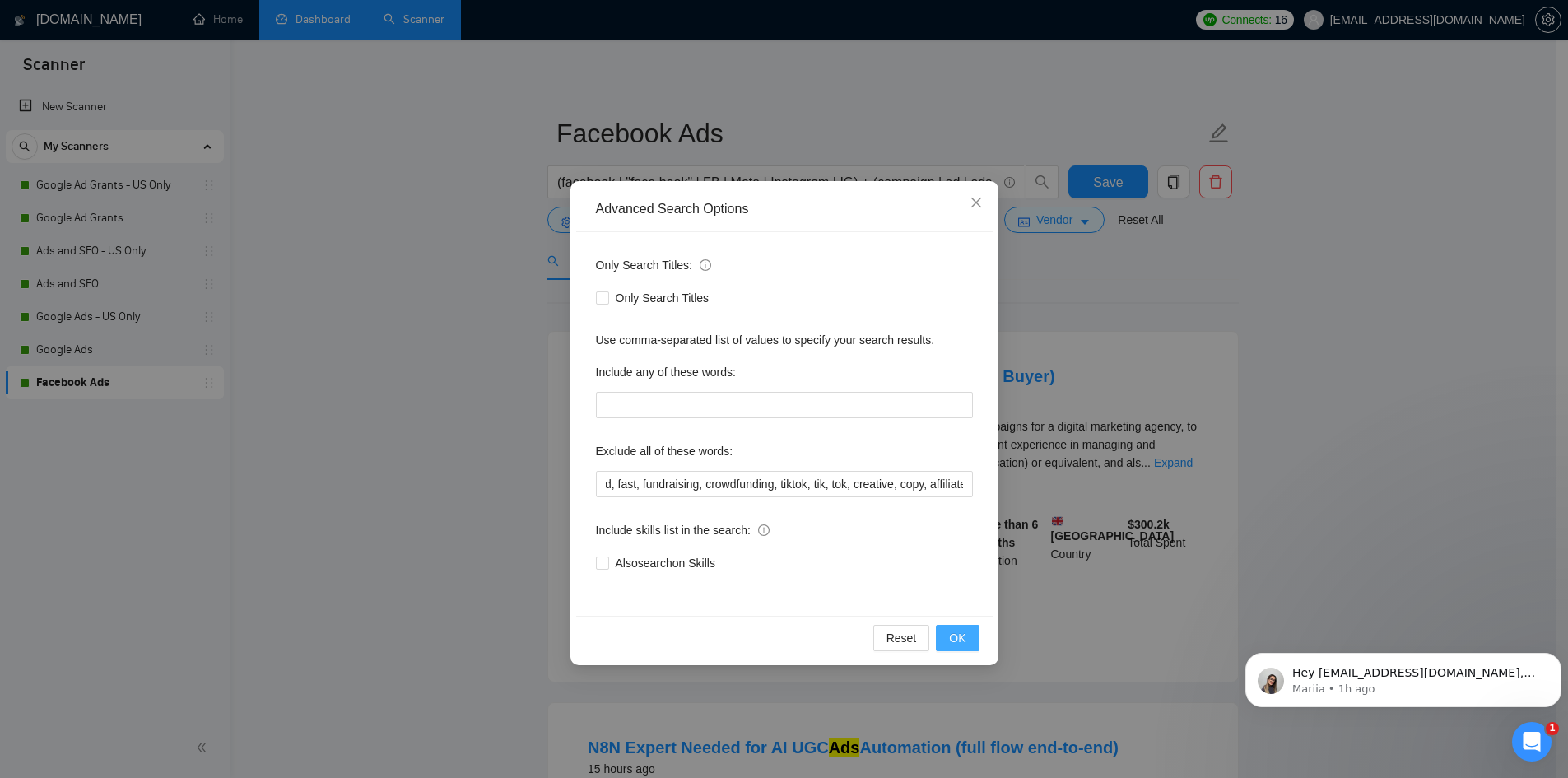
click at [958, 632] on span "OK" at bounding box center [957, 637] width 16 height 18
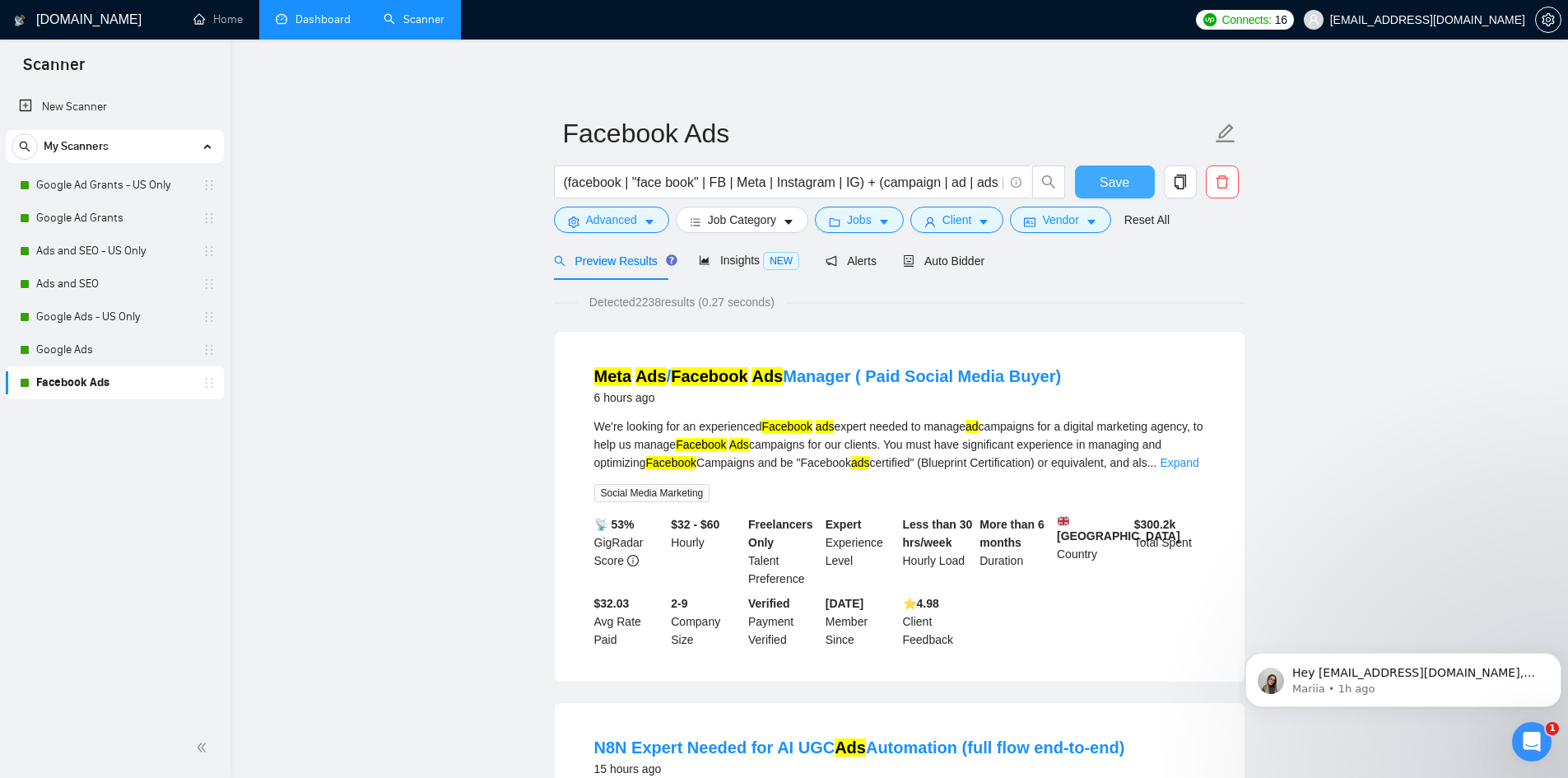
click at [1115, 177] on span "Save" at bounding box center [1114, 182] width 30 height 20
click at [1374, 663] on div "Hey betterbidstrategy@gmail.com, Looks like your Upwork agency Better Bid Strat…" at bounding box center [1403, 679] width 291 height 33
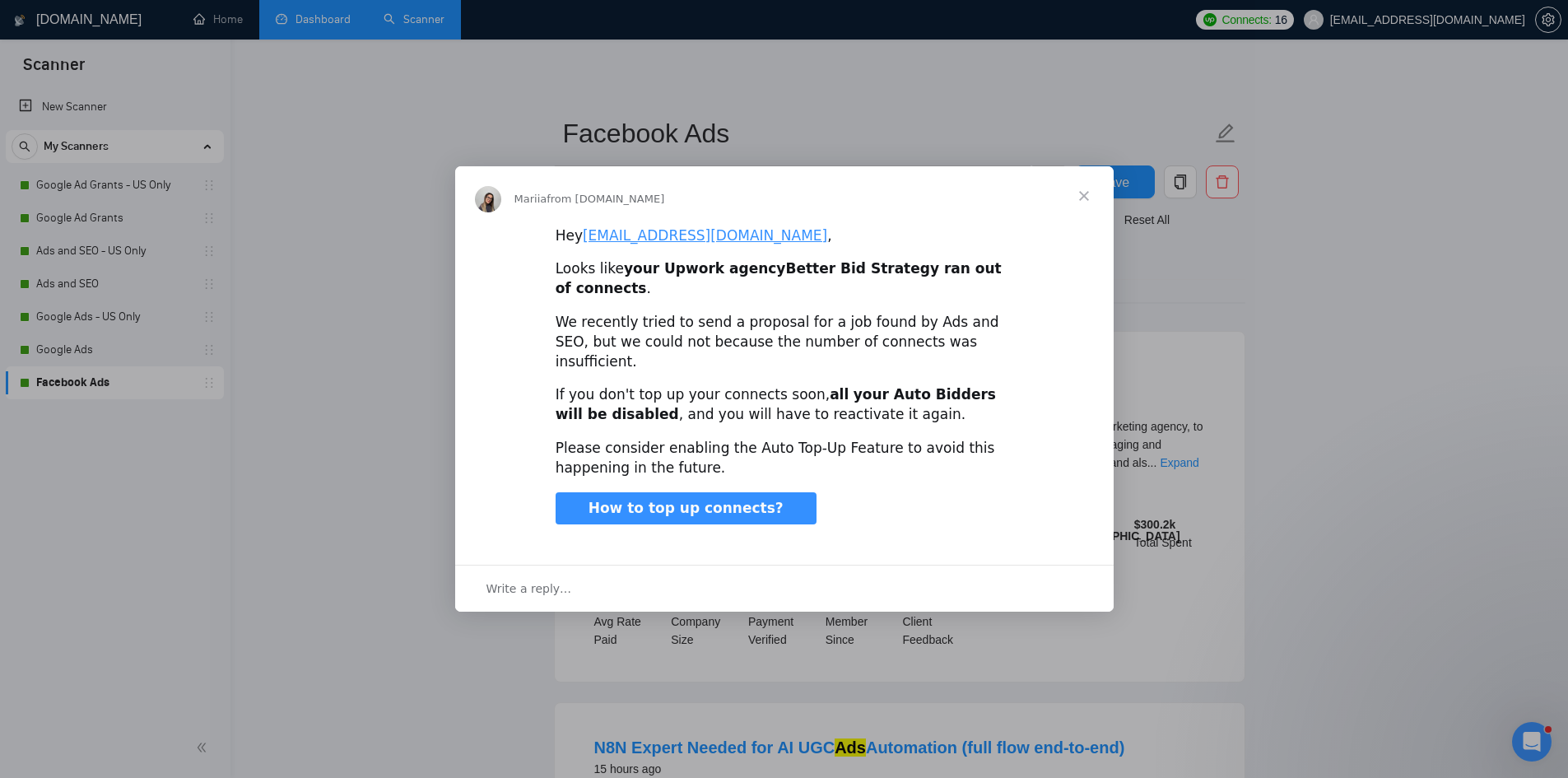
click at [1089, 216] on span "Close" at bounding box center [1084, 195] width 59 height 59
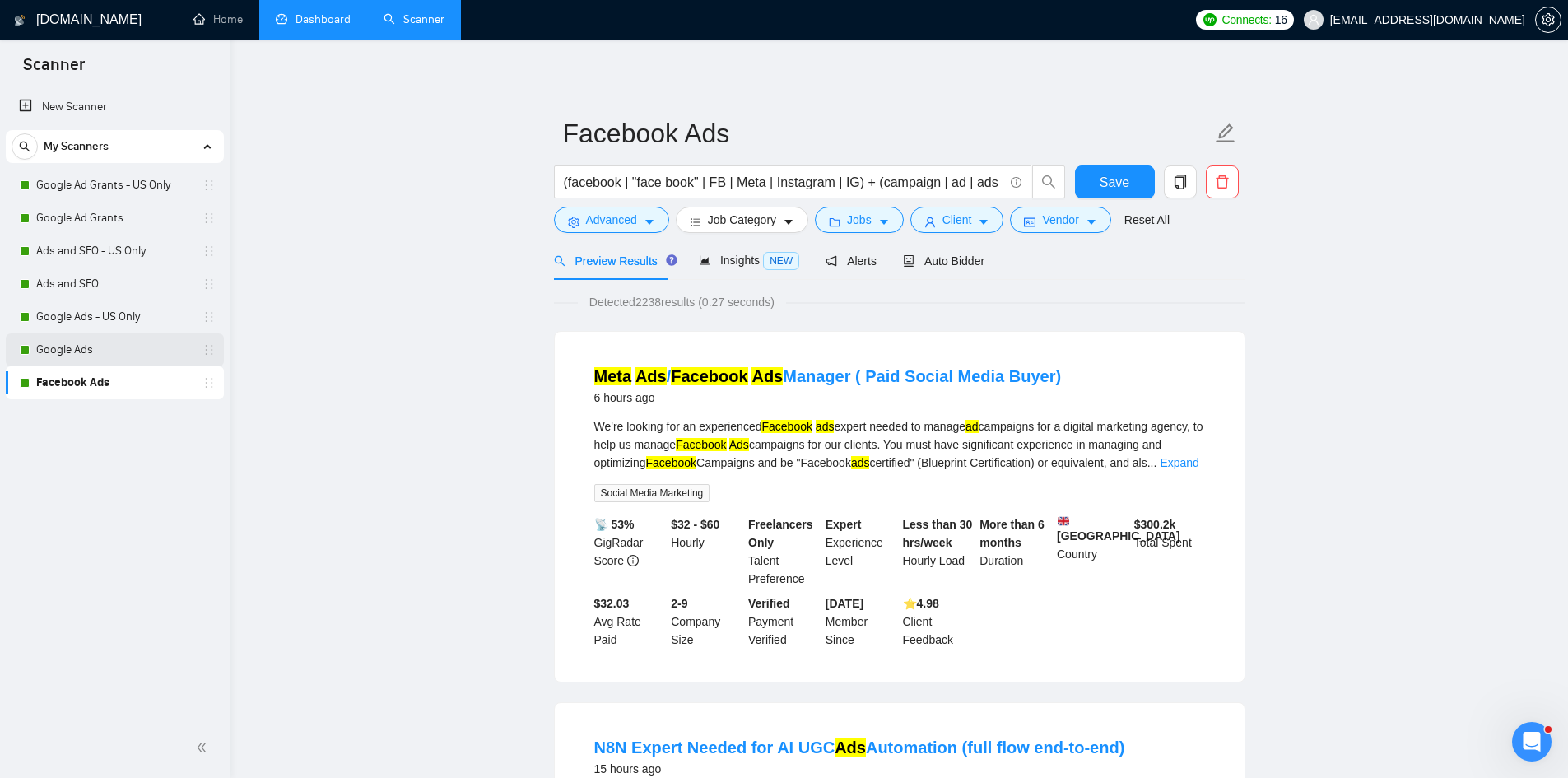
click at [98, 333] on link "Google Ads" at bounding box center [114, 350] width 156 height 33
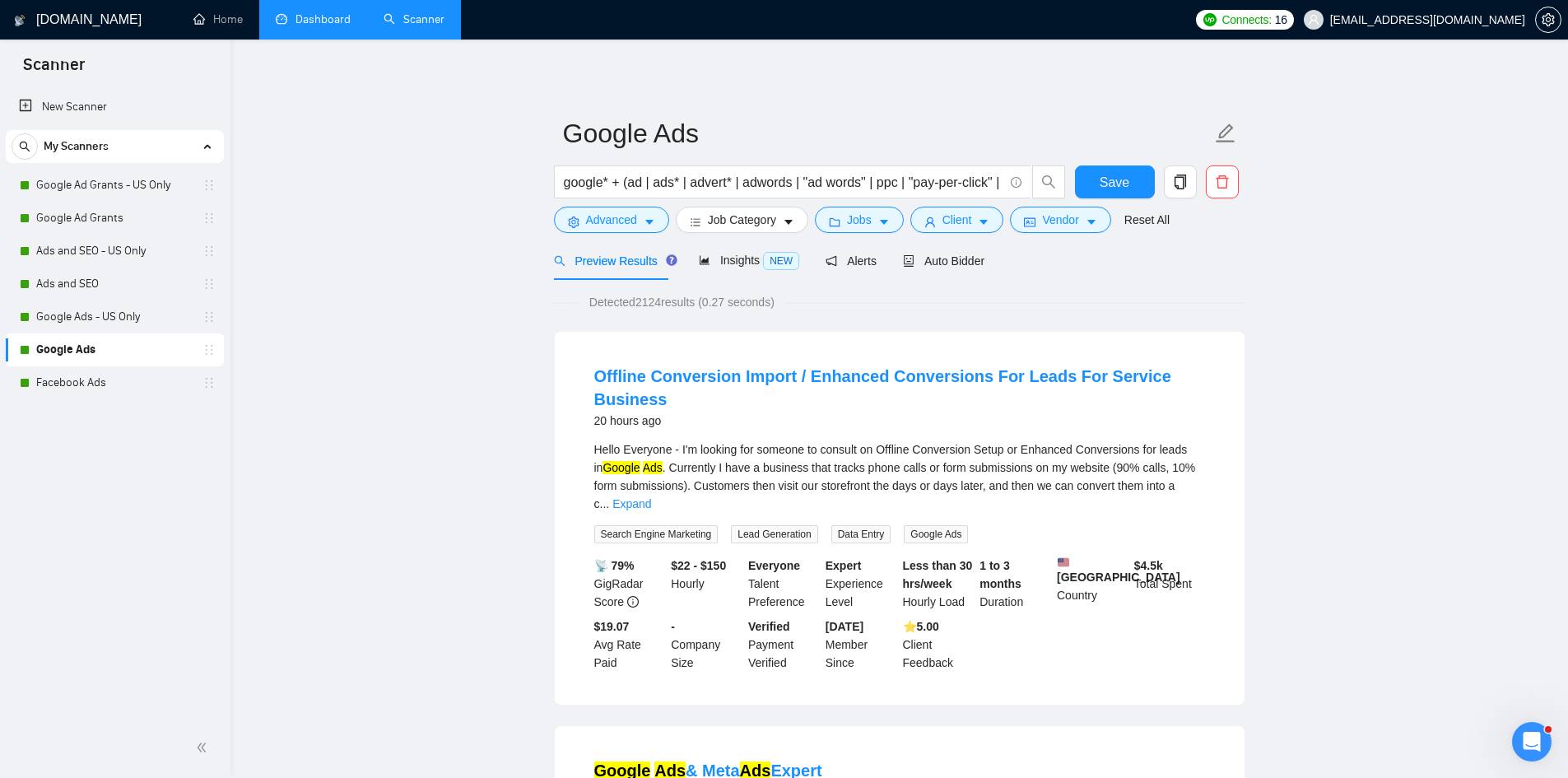
click at [288, 20] on link "Dashboard" at bounding box center [313, 19] width 75 height 14
